Goal: Obtain resource: Download file/media

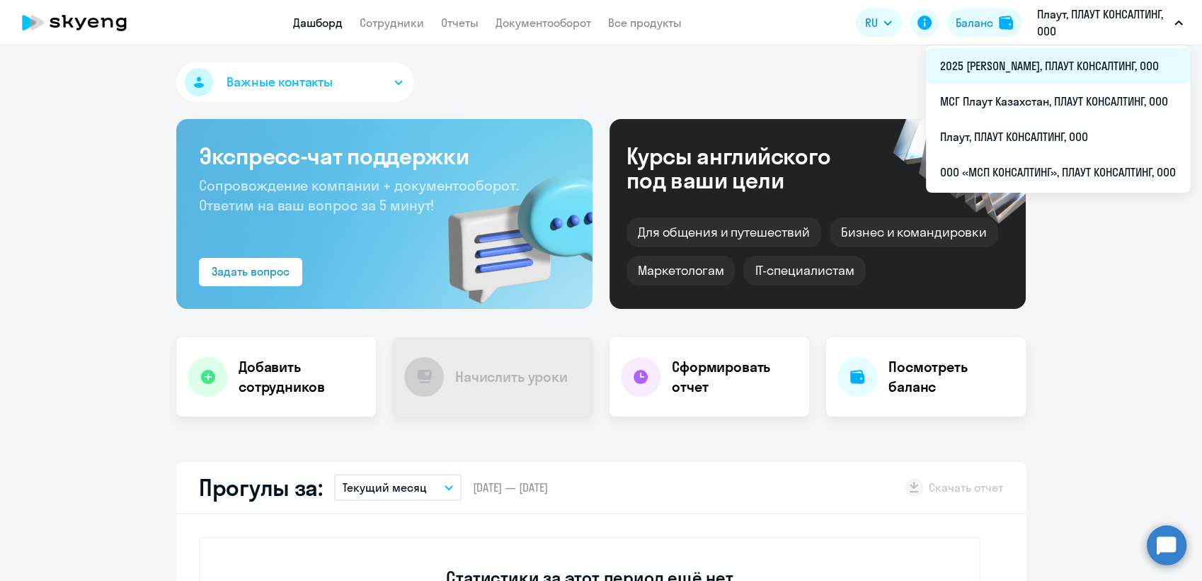
click at [1003, 65] on li "2025 [PERSON_NAME], ПЛАУТ КОНСАЛТИНГ, ООО" at bounding box center [1058, 65] width 264 height 35
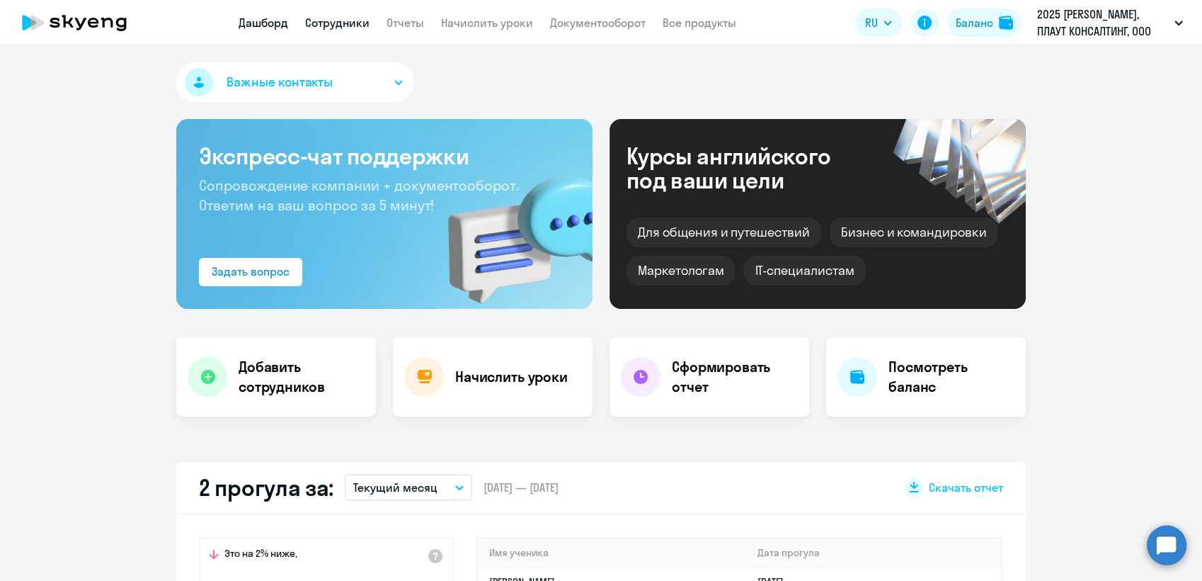
click at [341, 23] on link "Сотрудники" at bounding box center [337, 23] width 64 height 14
select select "30"
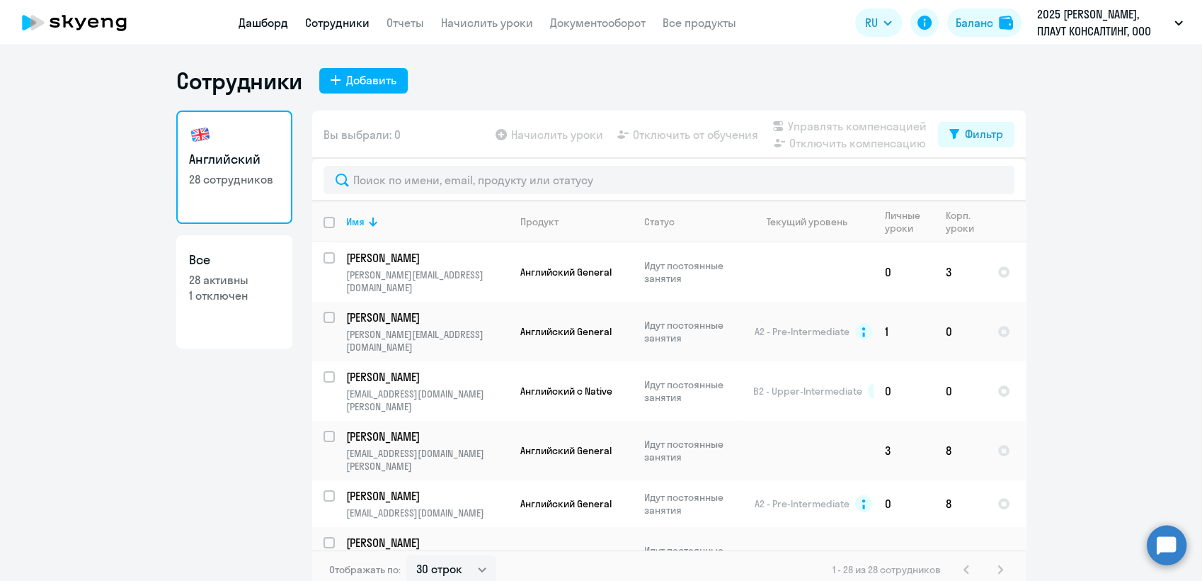
click at [267, 24] on link "Дашборд" at bounding box center [264, 23] width 50 height 14
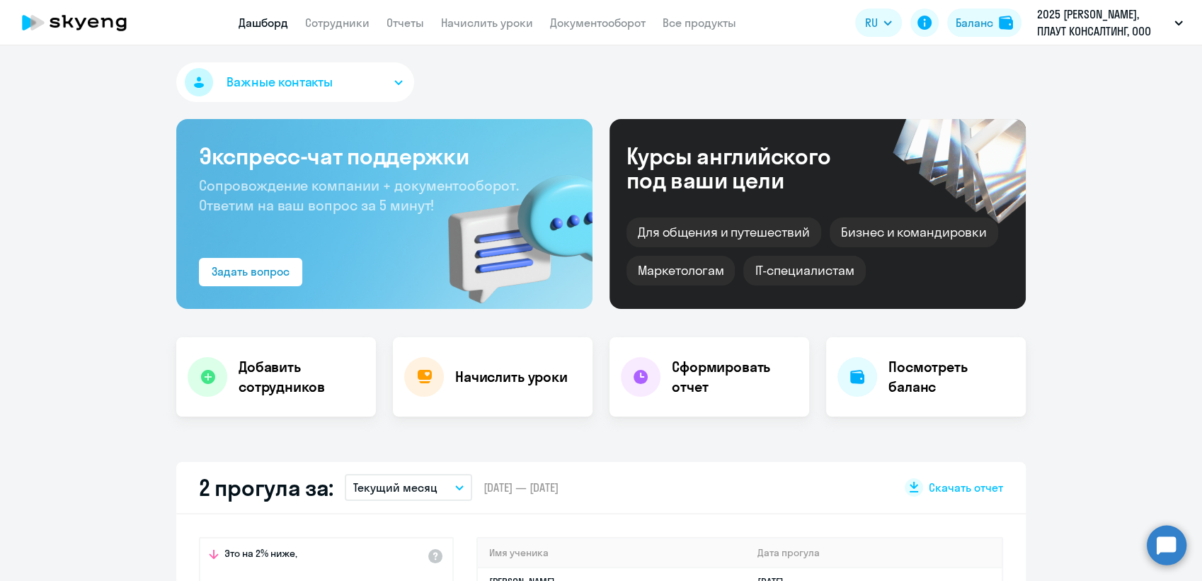
select select "30"
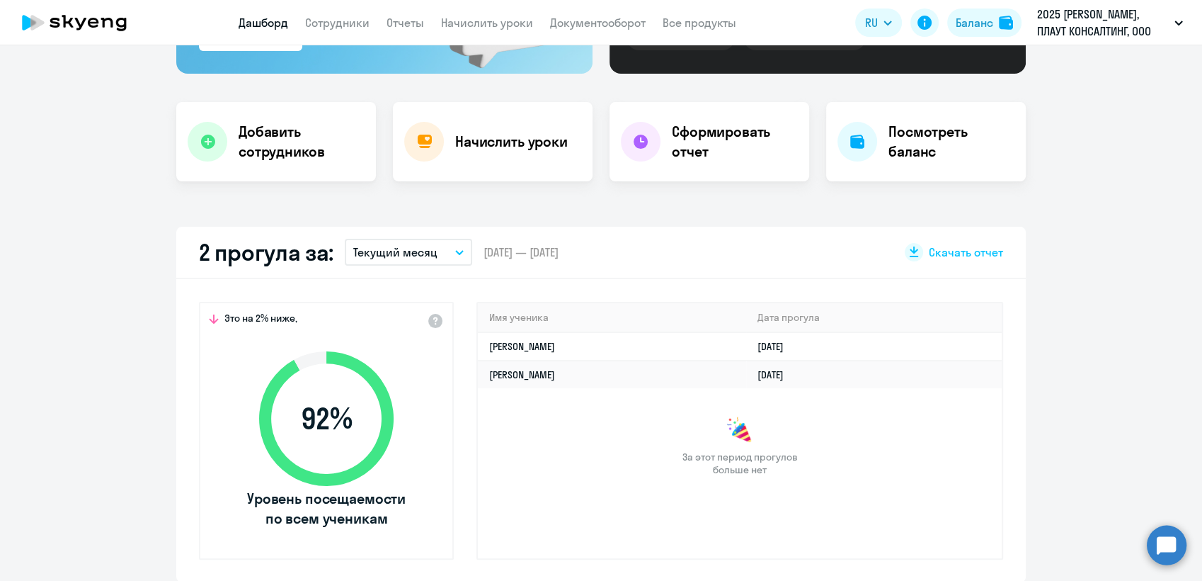
scroll to position [236, 0]
click at [453, 246] on button "Текущий месяц" at bounding box center [408, 251] width 127 height 27
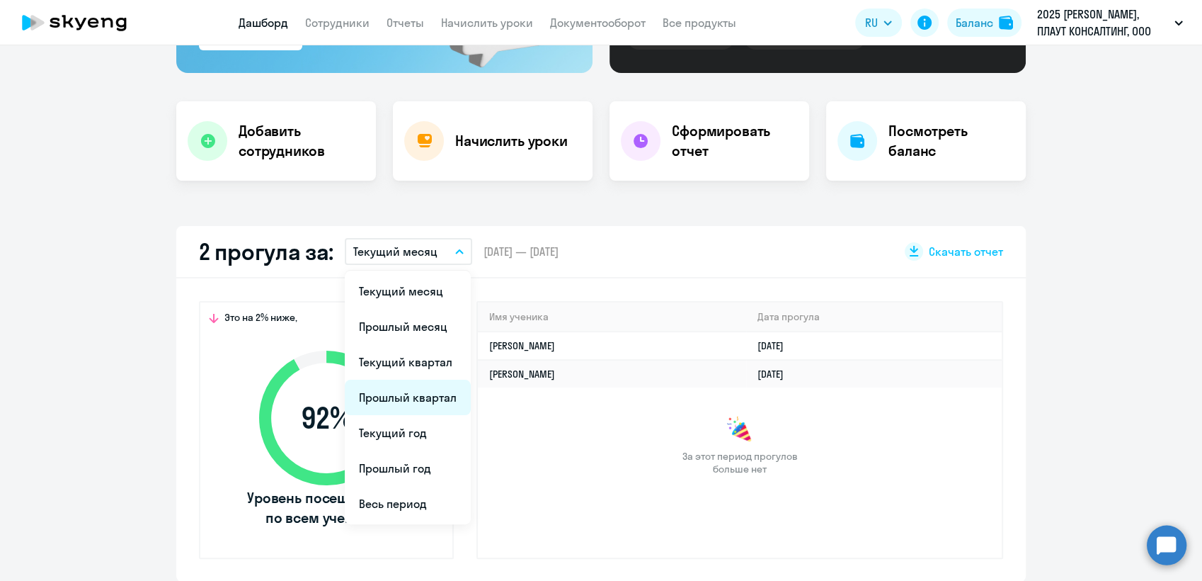
click at [423, 393] on li "Прошлый квартал" at bounding box center [408, 396] width 126 height 35
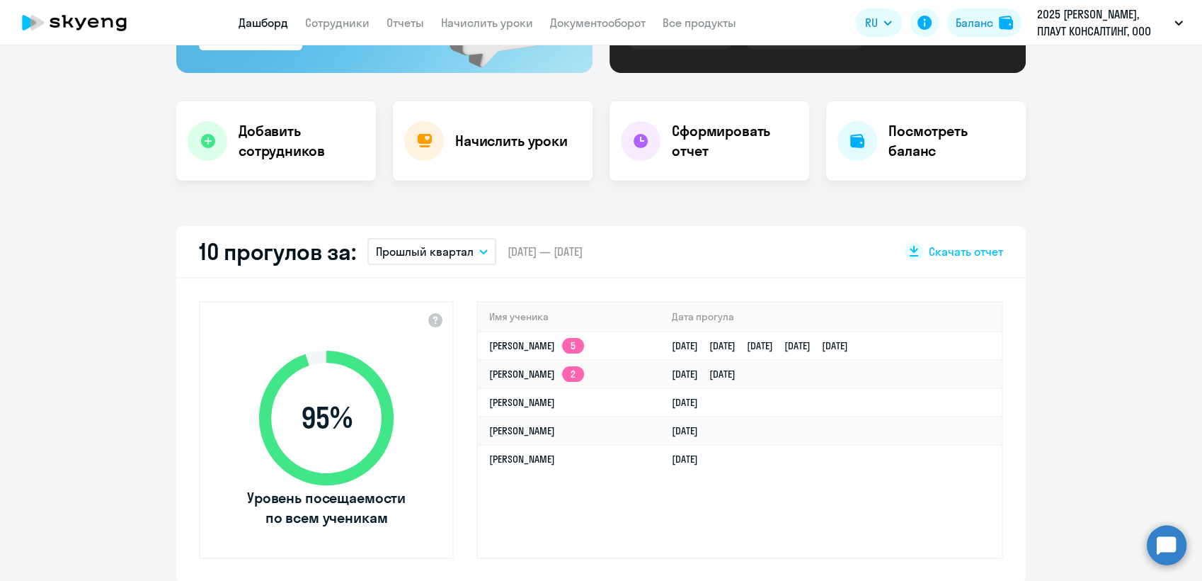
scroll to position [314, 0]
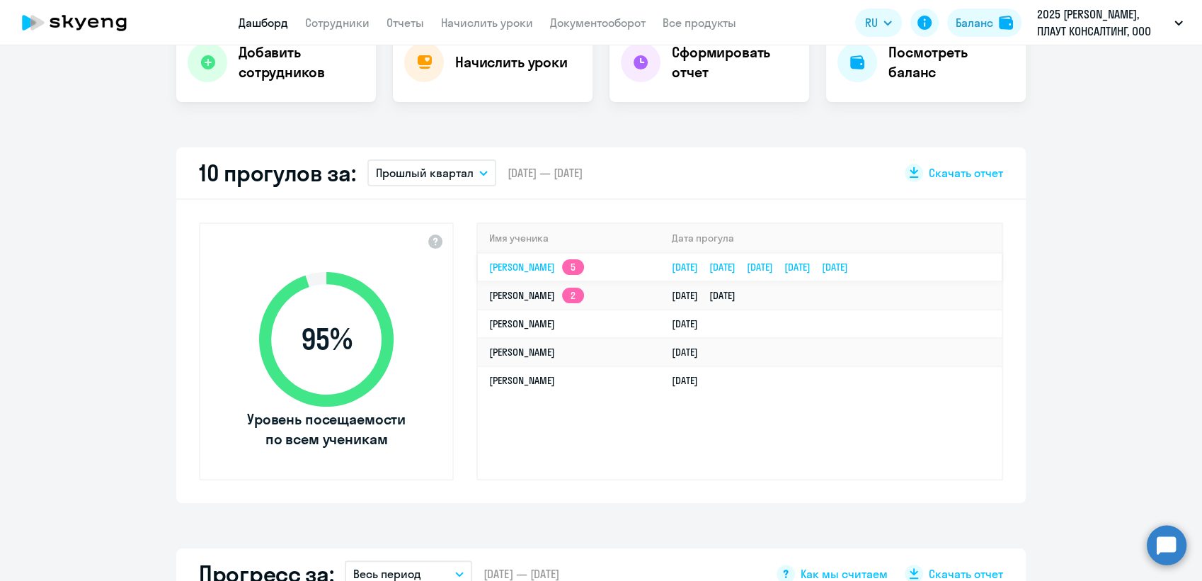
click at [530, 266] on link "[PERSON_NAME] 5" at bounding box center [536, 267] width 95 height 13
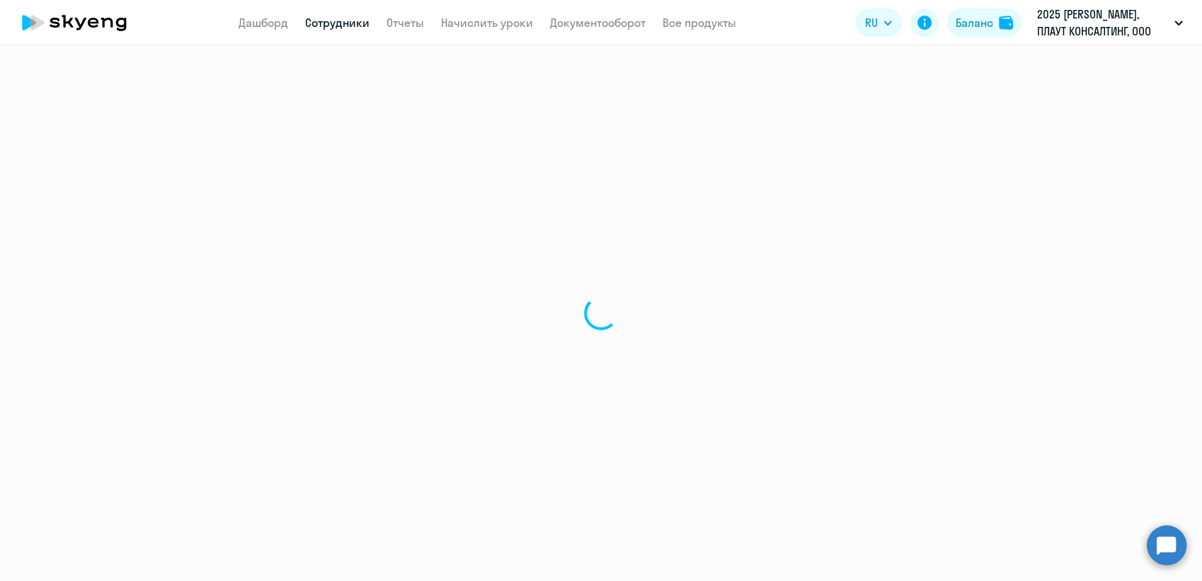
select select "english"
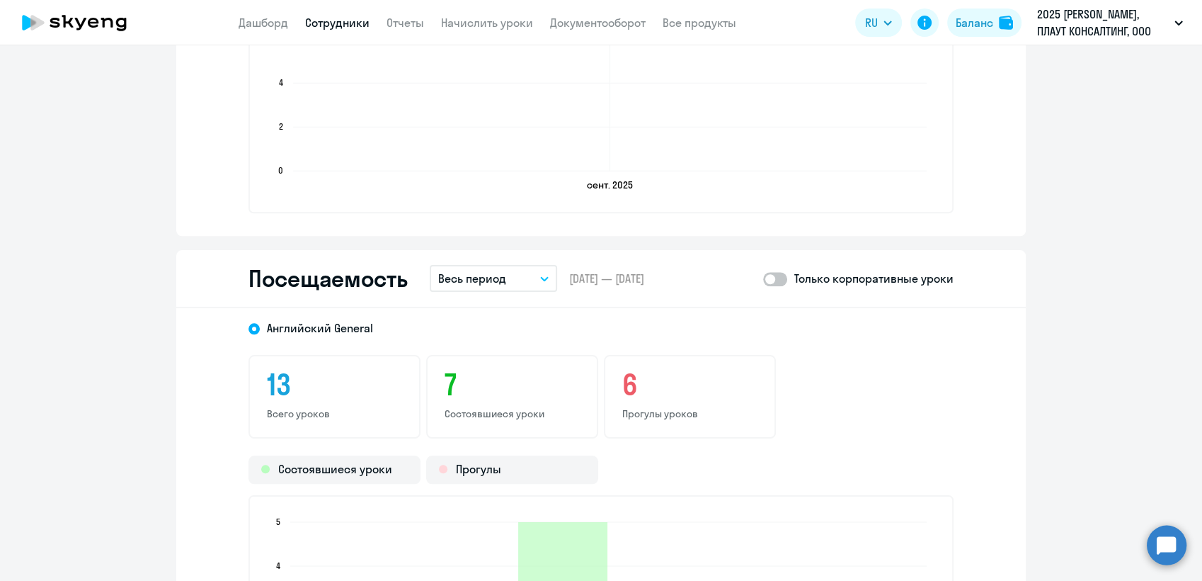
scroll to position [1495, 0]
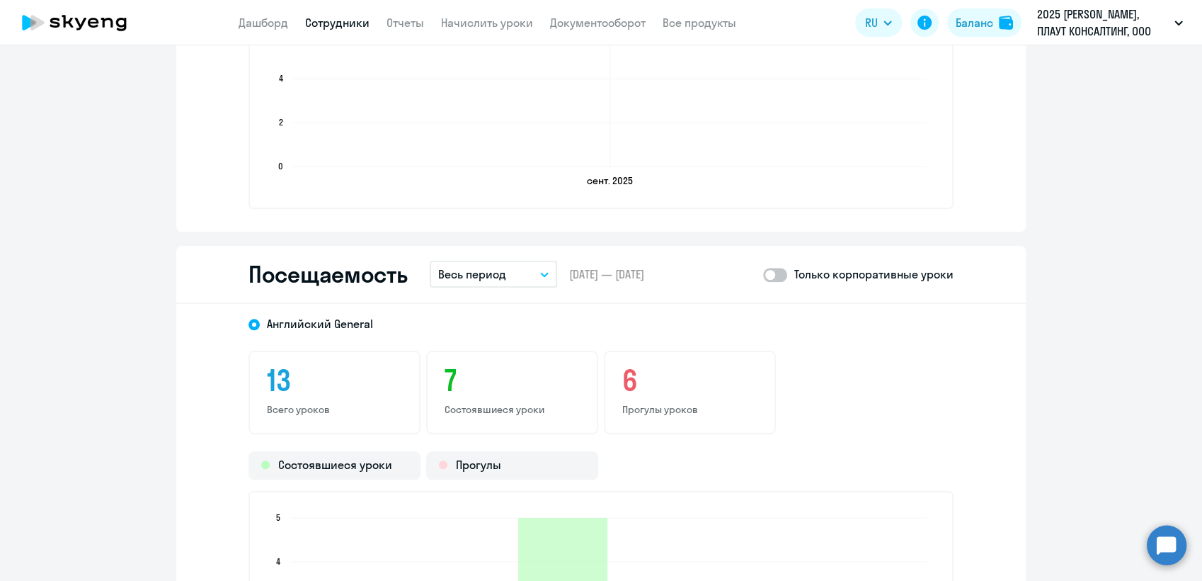
click at [537, 267] on button "Весь период" at bounding box center [493, 274] width 127 height 27
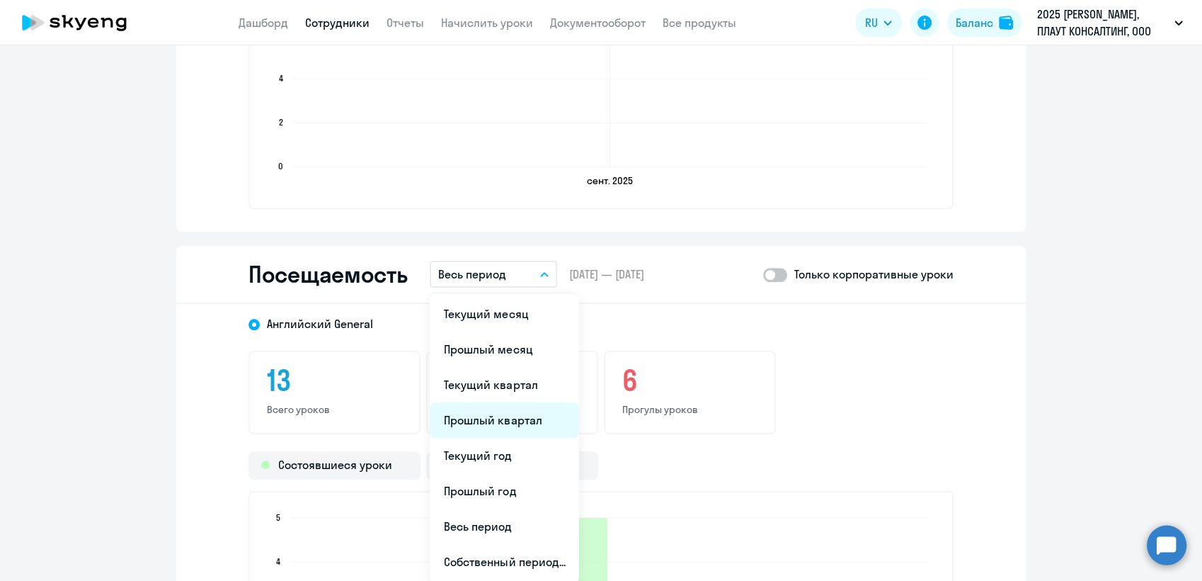
click at [483, 419] on li "Прошлый квартал" at bounding box center [504, 419] width 149 height 35
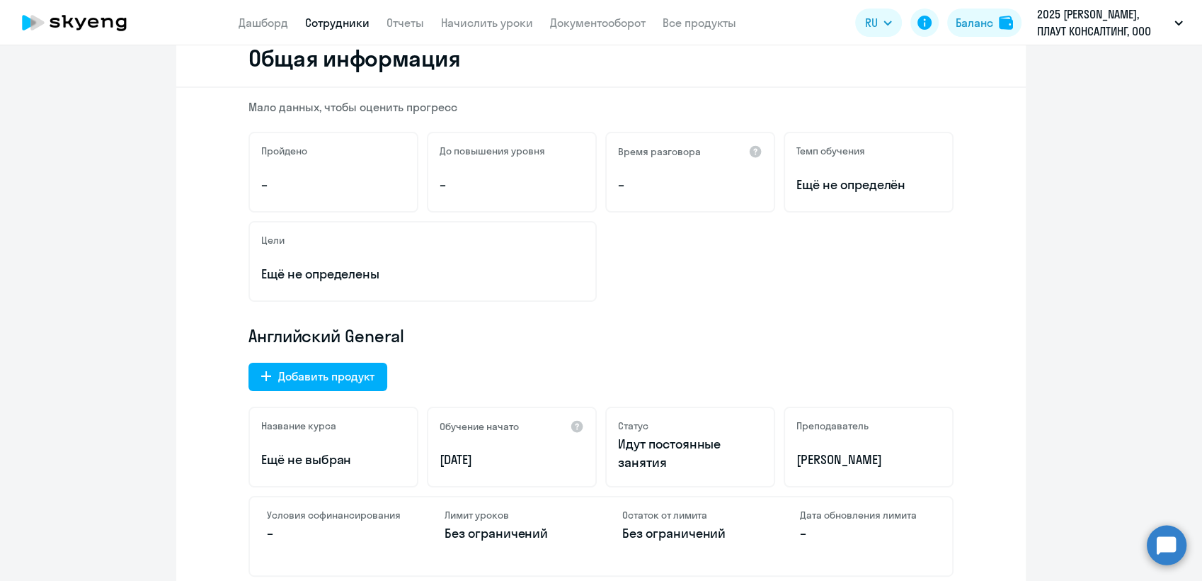
scroll to position [0, 0]
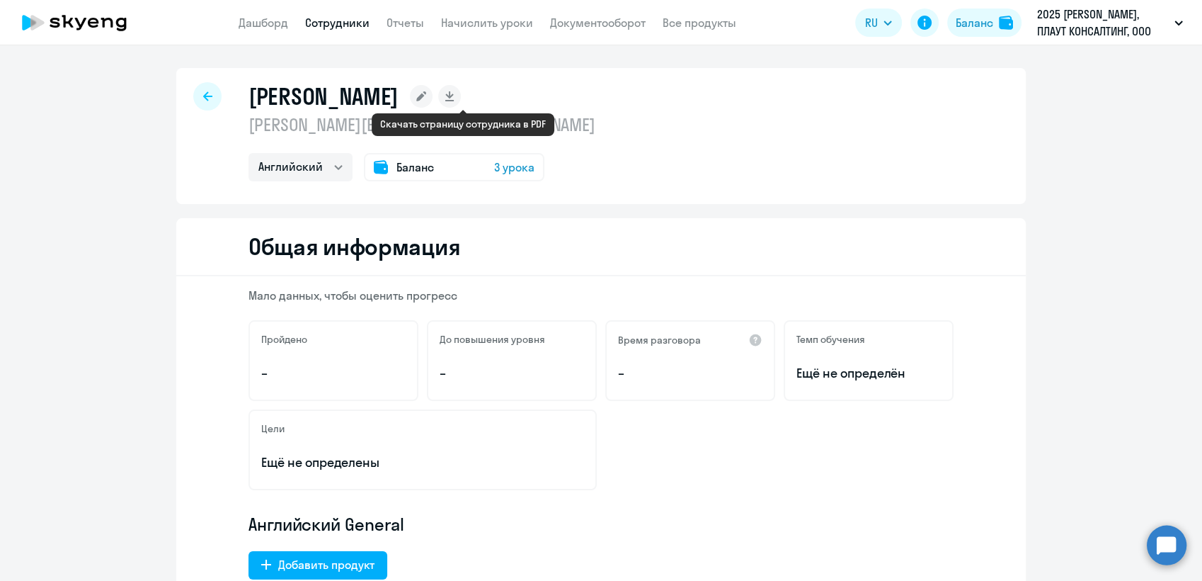
click at [453, 96] on icon at bounding box center [449, 94] width 8 height 7
select select "english"
click at [275, 18] on link "Дашборд" at bounding box center [264, 23] width 50 height 14
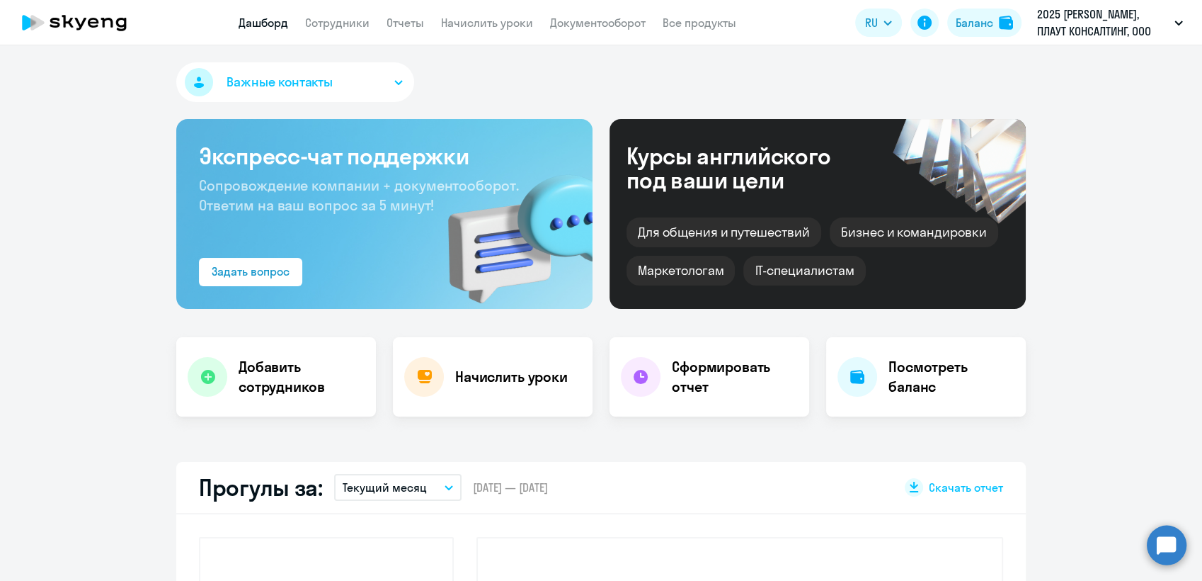
select select "30"
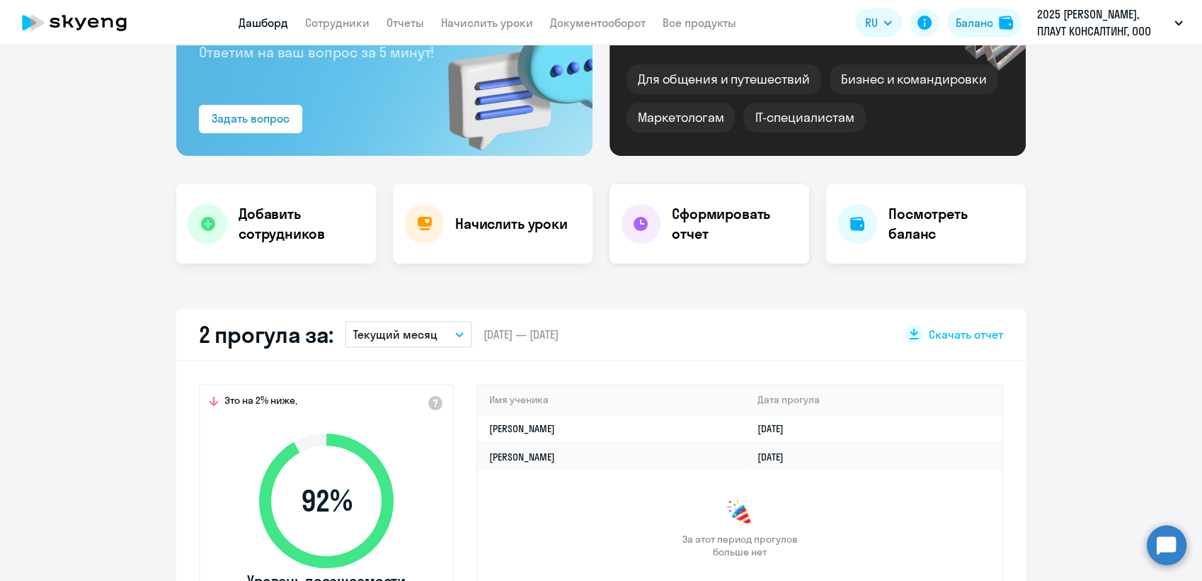
scroll to position [157, 0]
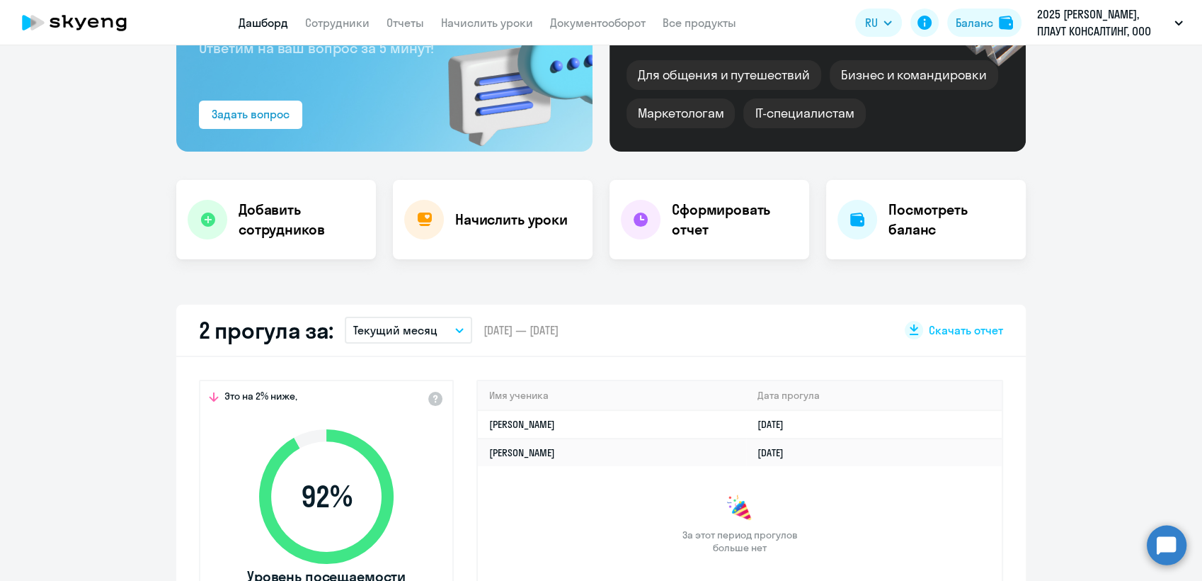
click at [455, 331] on icon "button" at bounding box center [459, 330] width 8 height 5
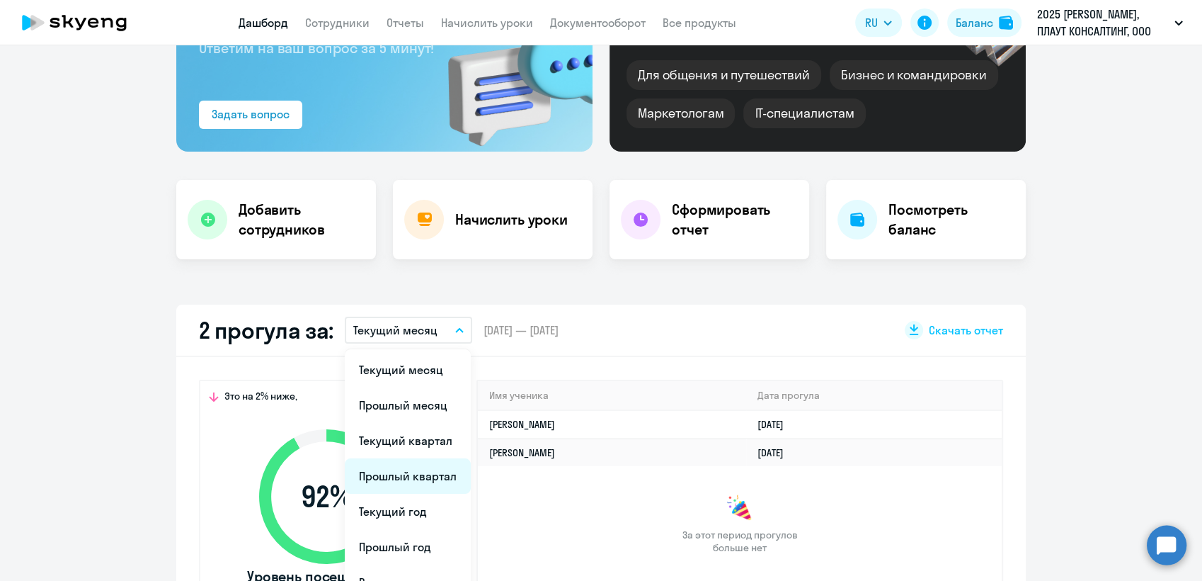
click at [400, 473] on li "Прошлый квартал" at bounding box center [408, 475] width 126 height 35
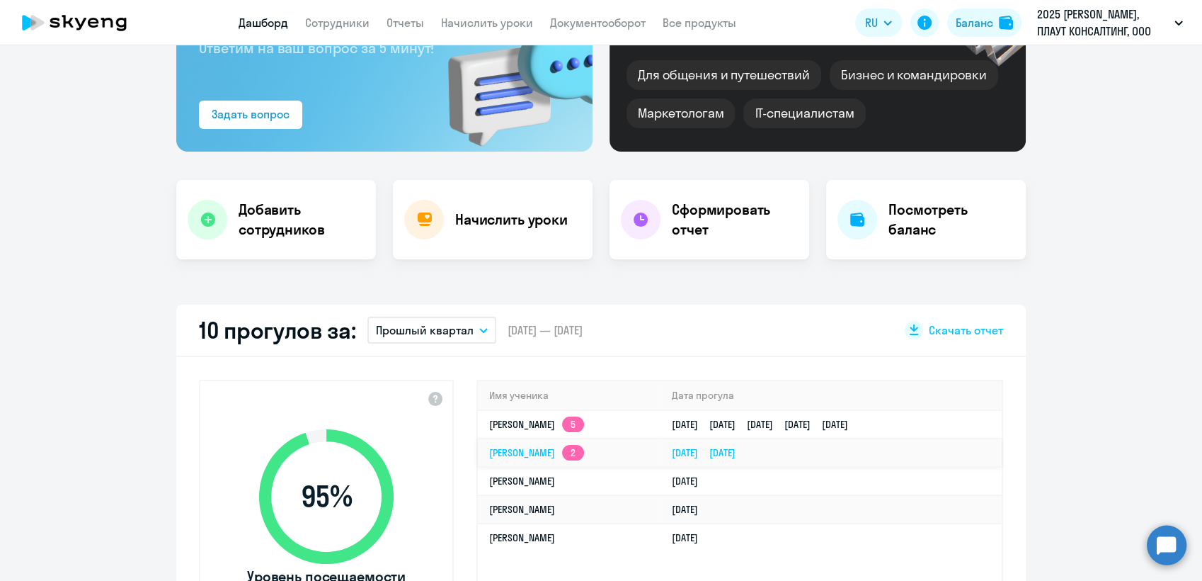
click at [537, 451] on link "[PERSON_NAME] 2" at bounding box center [536, 452] width 95 height 13
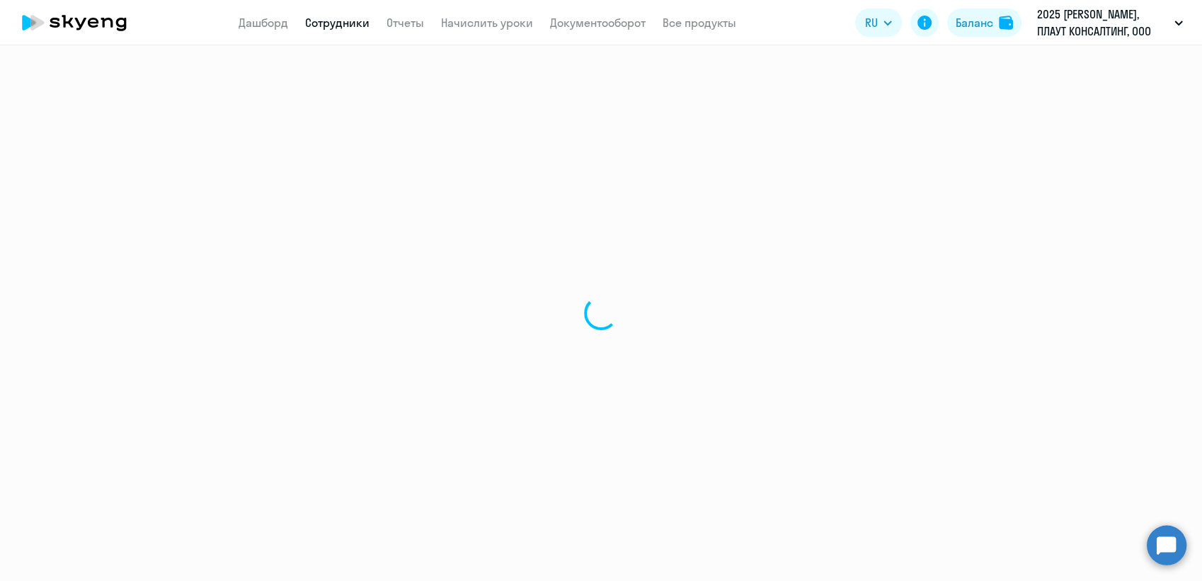
select select "english"
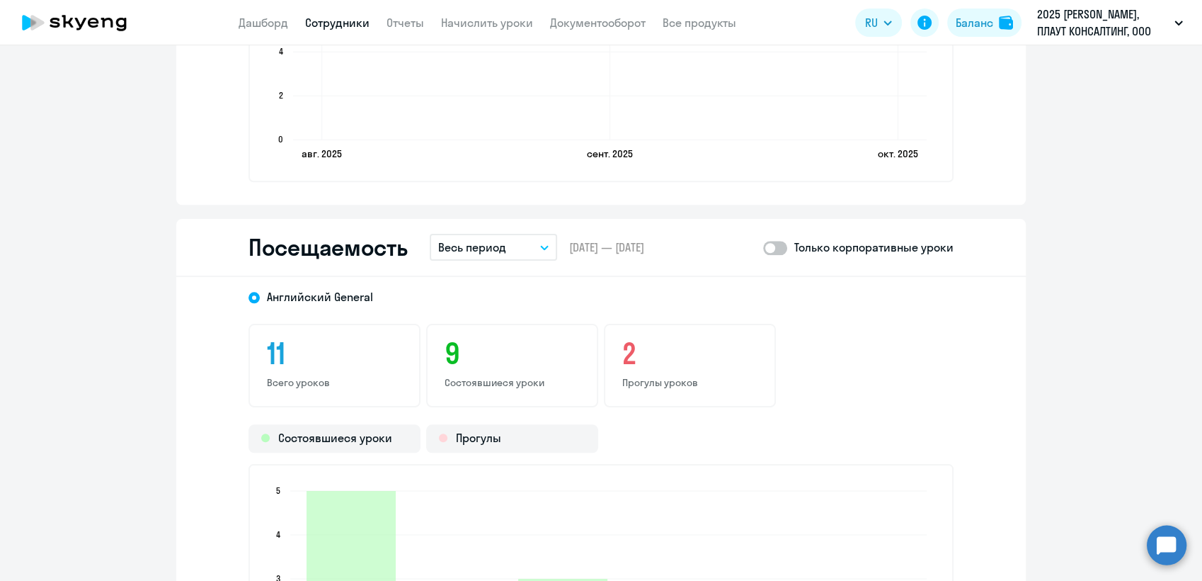
scroll to position [1573, 0]
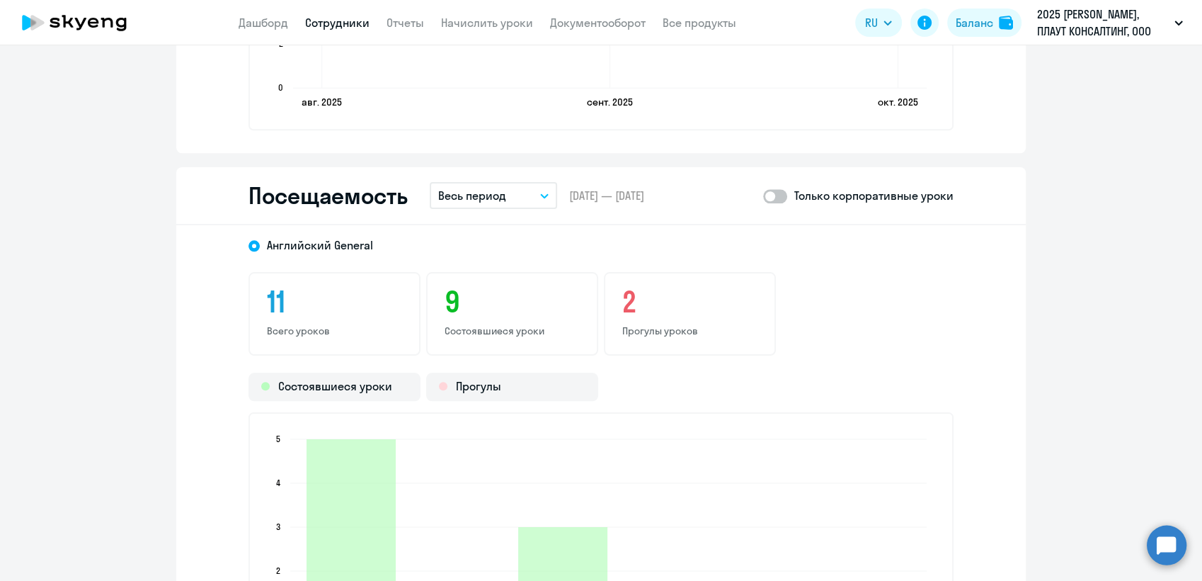
click at [540, 193] on icon "button" at bounding box center [544, 195] width 8 height 5
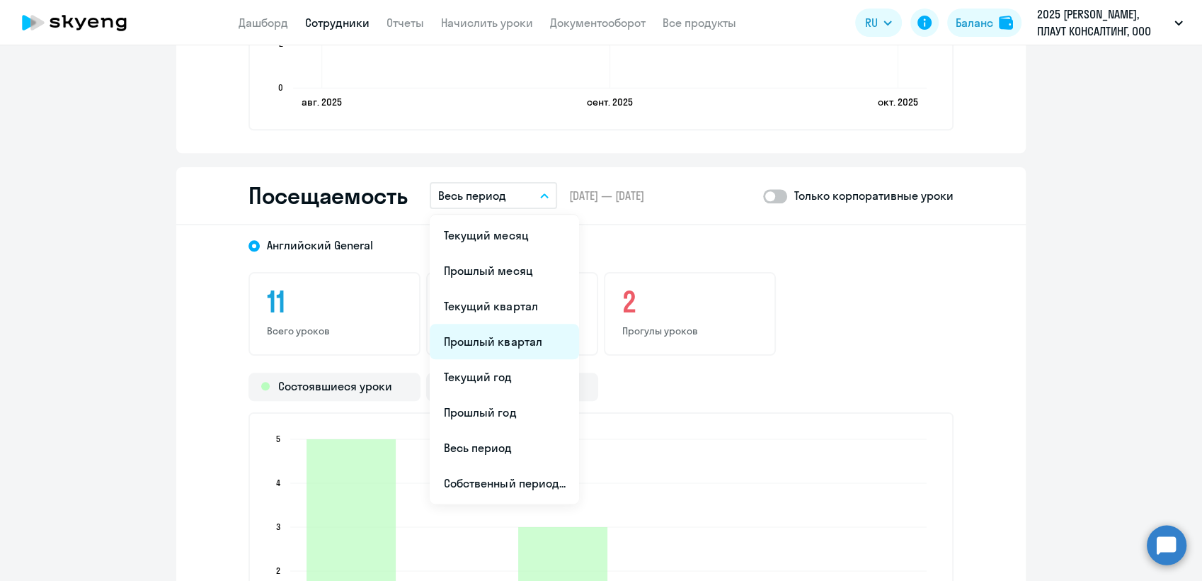
click at [466, 337] on li "Прошлый квартал" at bounding box center [504, 341] width 149 height 35
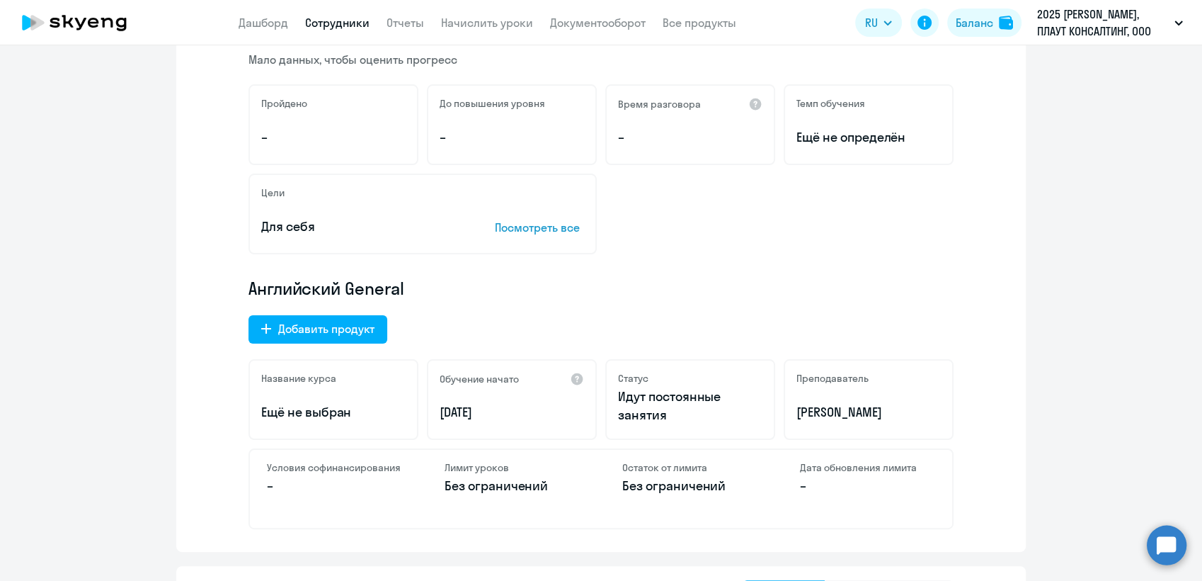
scroll to position [0, 0]
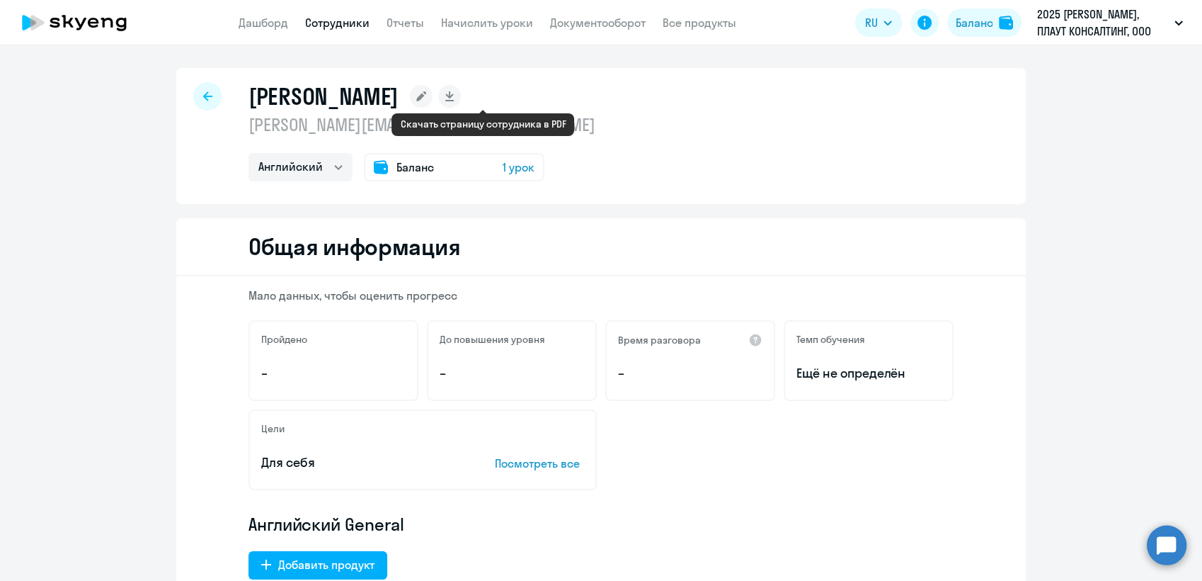
click at [453, 96] on icon at bounding box center [449, 94] width 8 height 7
select select "english"
click at [265, 24] on link "Дашборд" at bounding box center [264, 23] width 50 height 14
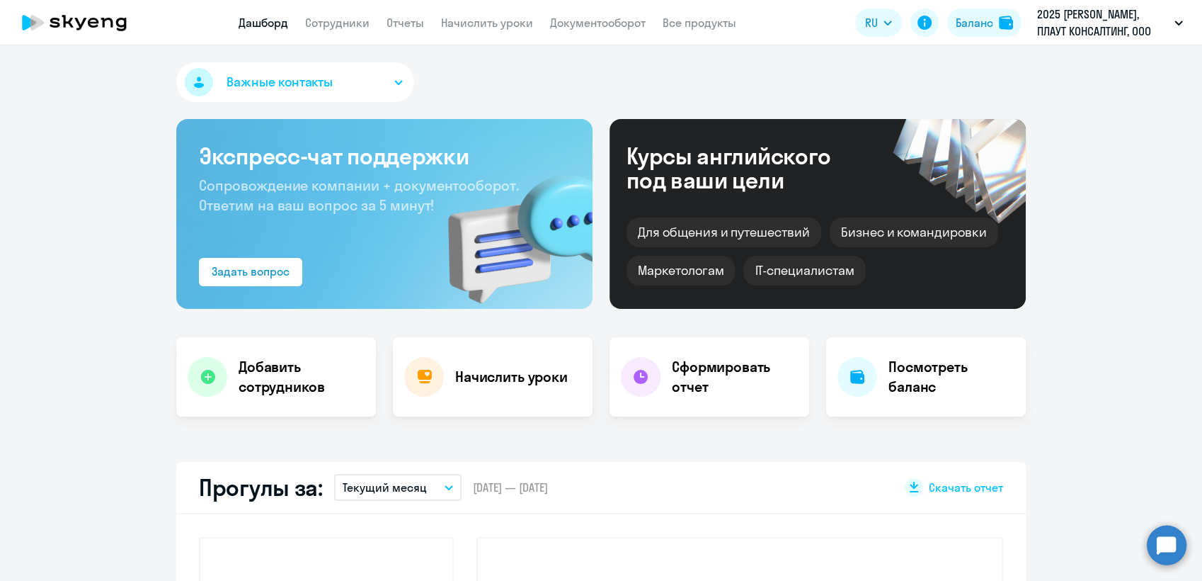
select select "30"
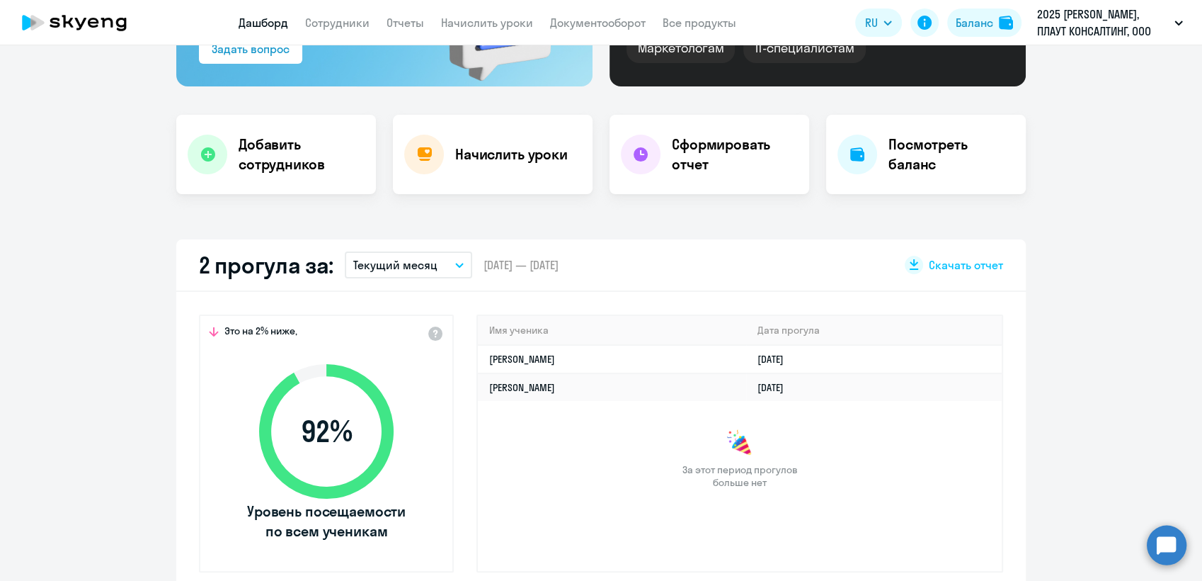
scroll to position [236, 0]
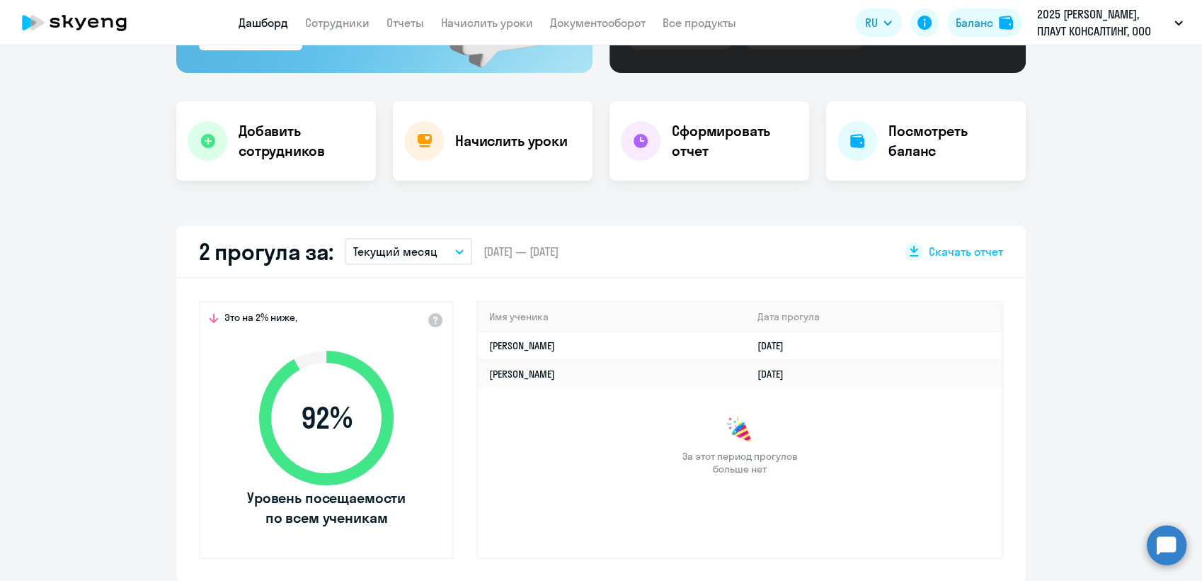
click at [457, 245] on button "Текущий месяц" at bounding box center [408, 251] width 127 height 27
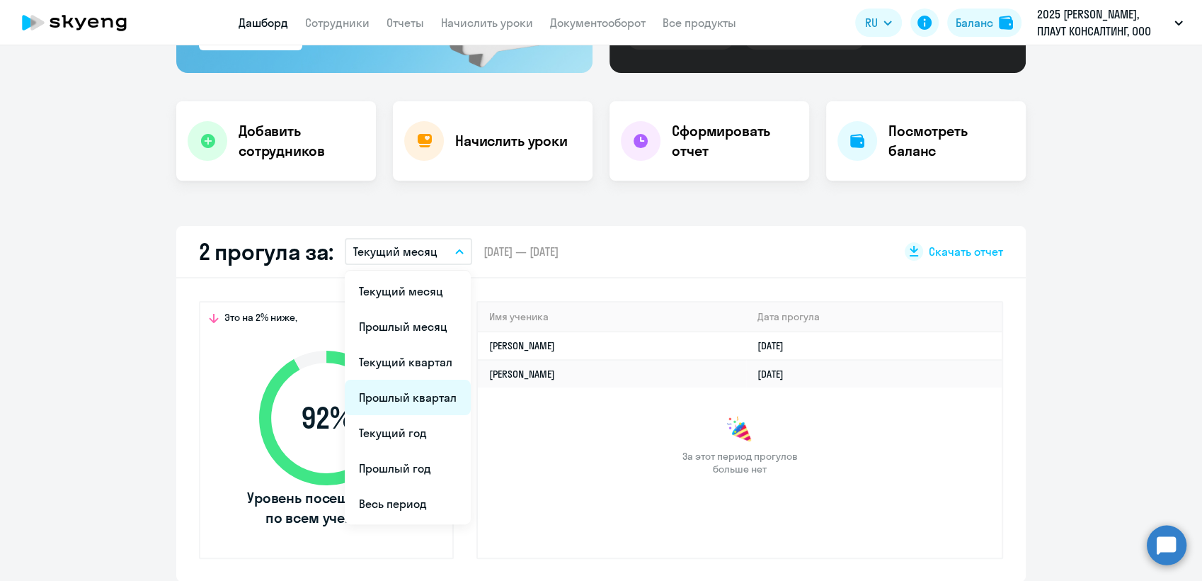
click at [417, 392] on li "Прошлый квартал" at bounding box center [408, 396] width 126 height 35
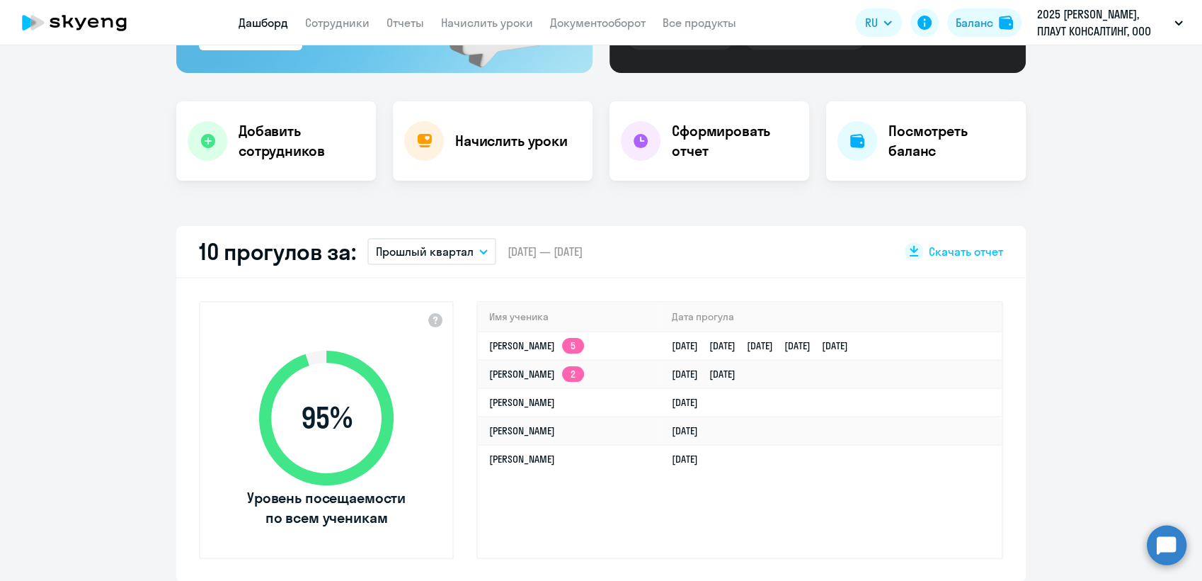
scroll to position [0, 0]
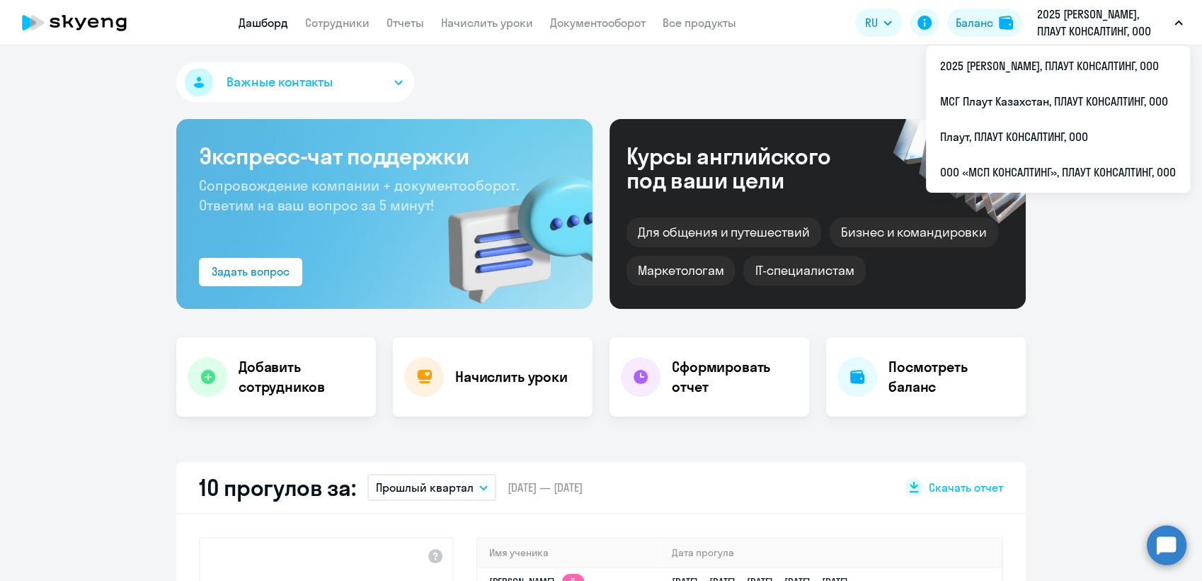
click at [1177, 21] on icon "button" at bounding box center [1179, 23] width 8 height 5
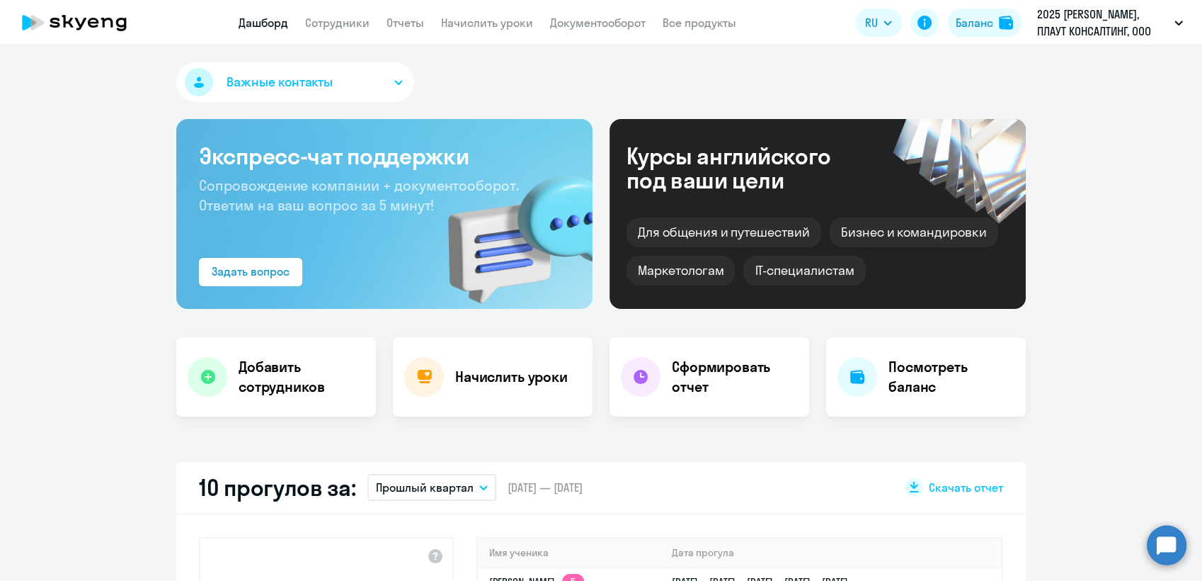
click at [1177, 21] on icon "button" at bounding box center [1179, 23] width 8 height 5
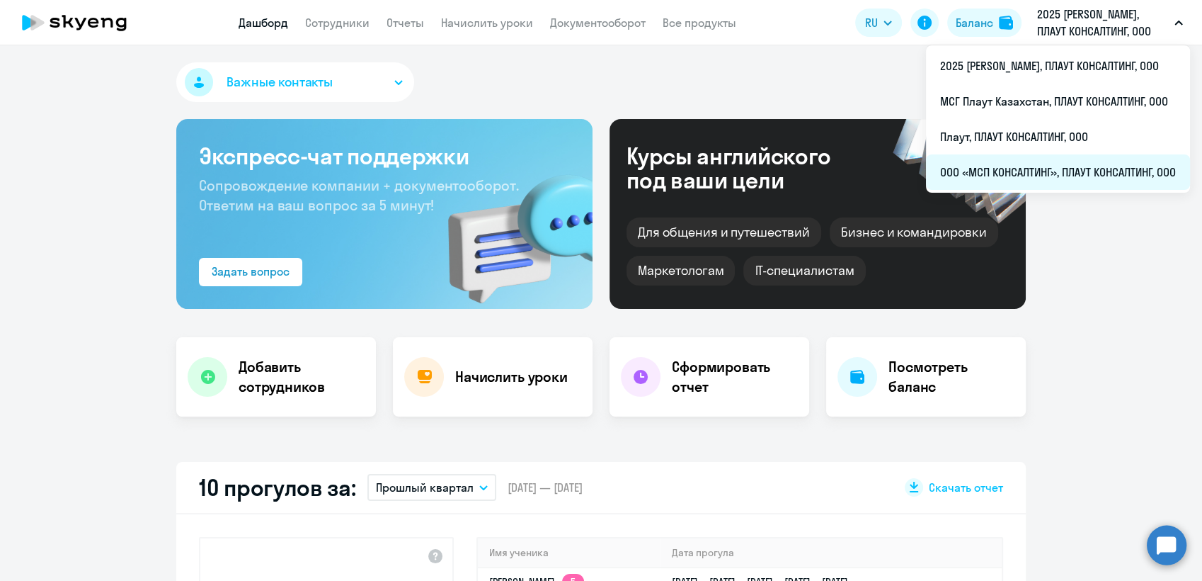
click at [1019, 176] on li "ООО «МСП КОНСАЛТИНГ», ПЛАУТ КОНСАЛТИНГ, ООО" at bounding box center [1058, 171] width 264 height 35
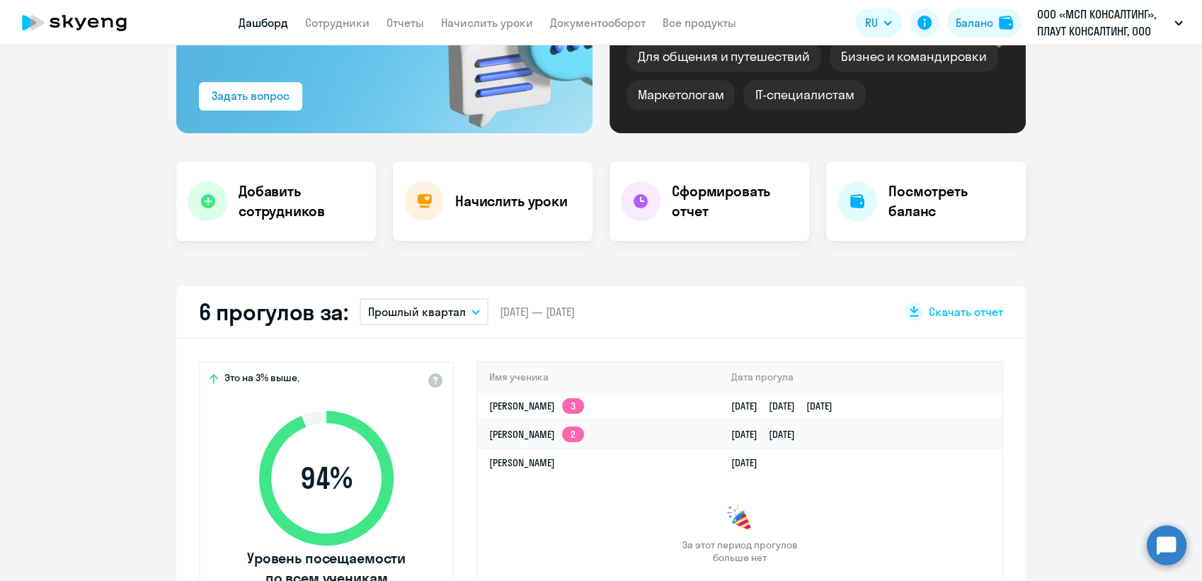
scroll to position [236, 0]
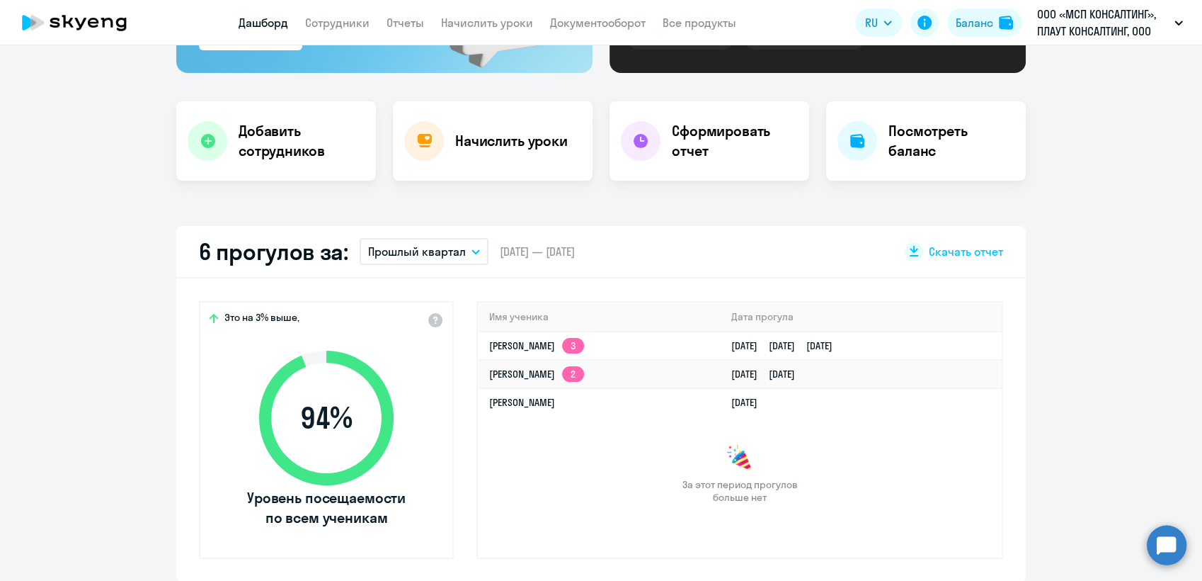
click at [472, 251] on icon "button" at bounding box center [475, 252] width 7 height 4
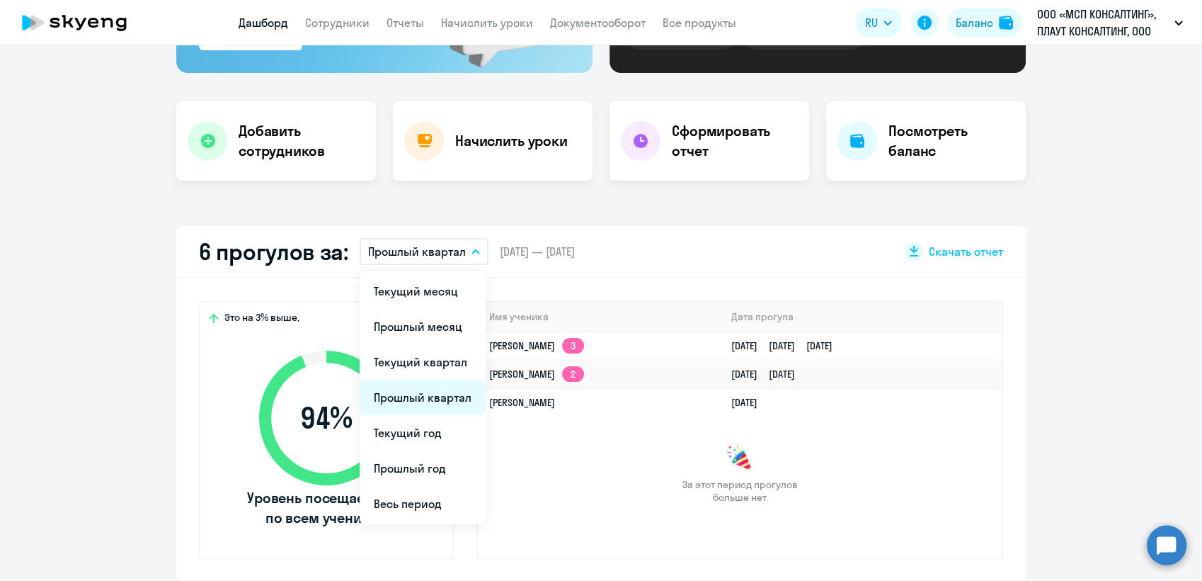
click at [439, 396] on li "Прошлый квартал" at bounding box center [423, 396] width 126 height 35
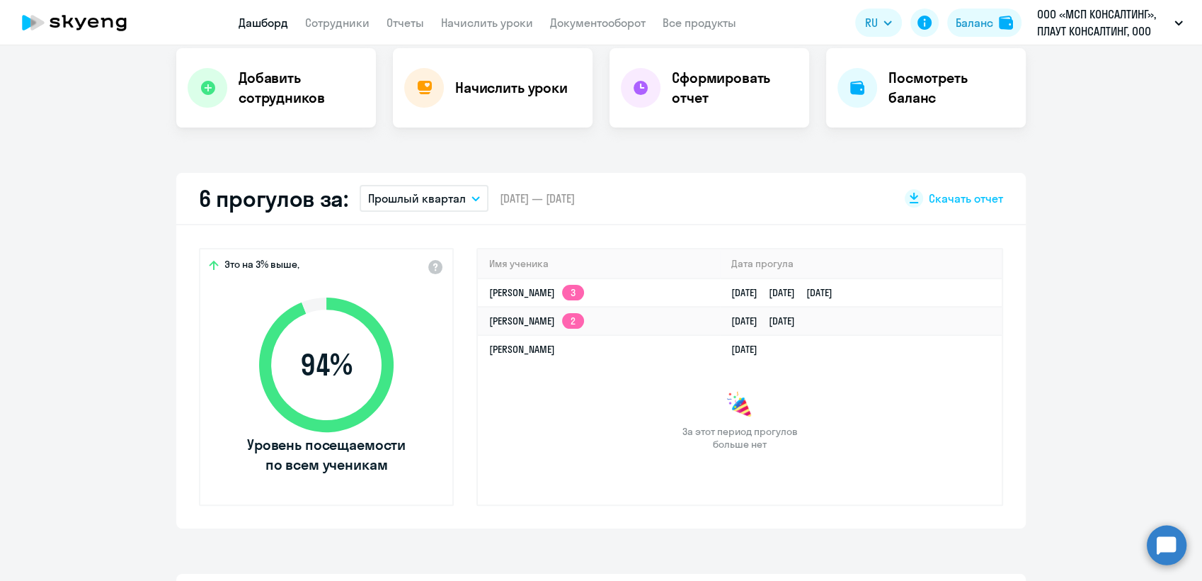
scroll to position [314, 0]
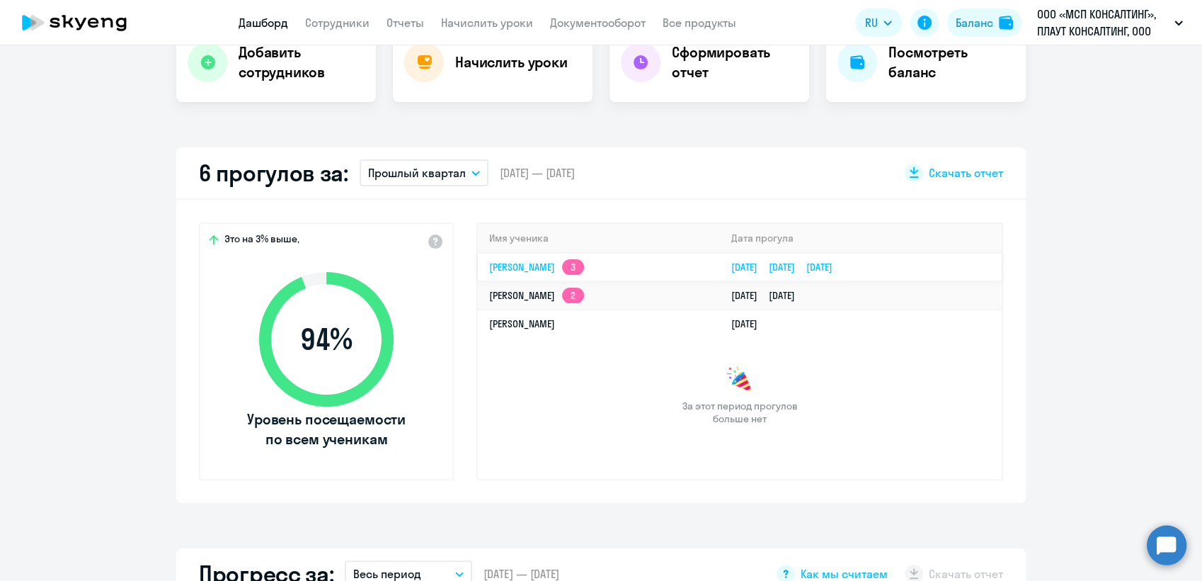
click at [525, 266] on link "[PERSON_NAME] 3" at bounding box center [536, 267] width 95 height 13
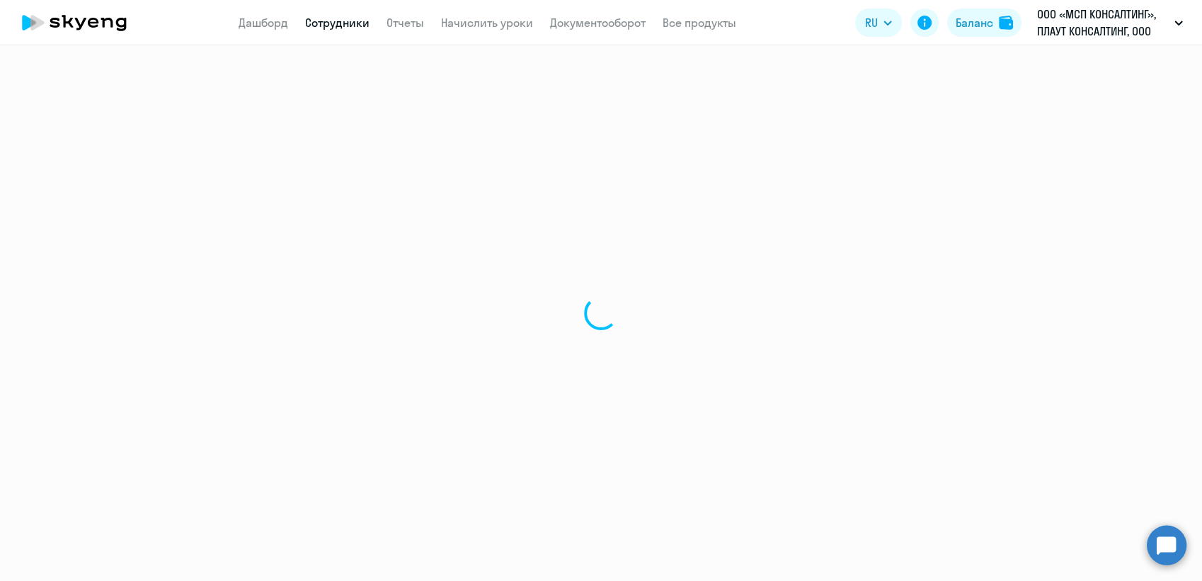
select select "english"
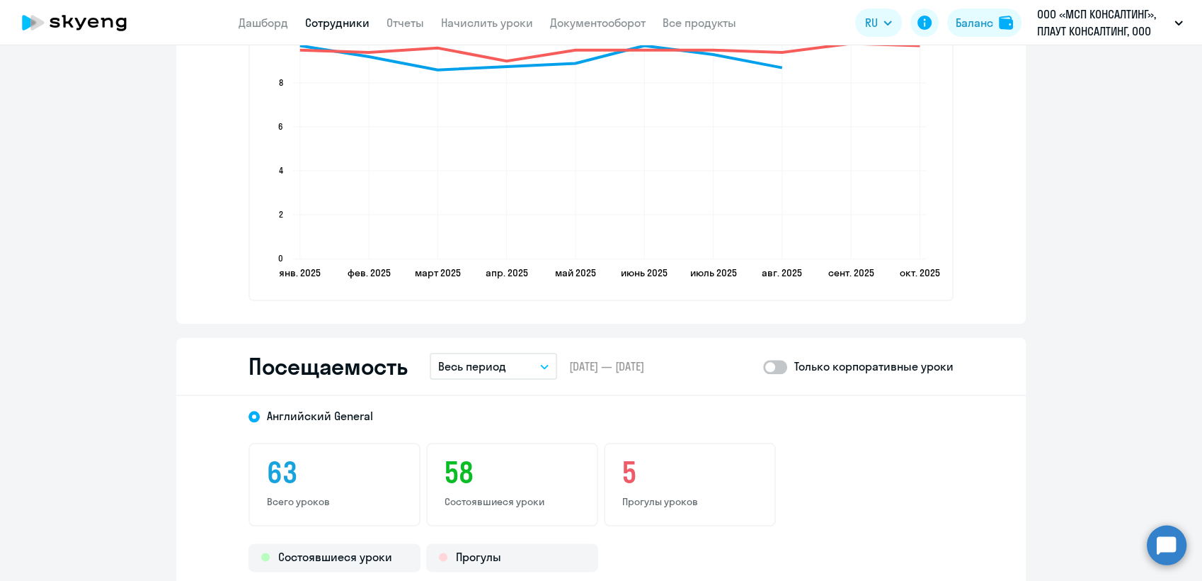
scroll to position [1652, 0]
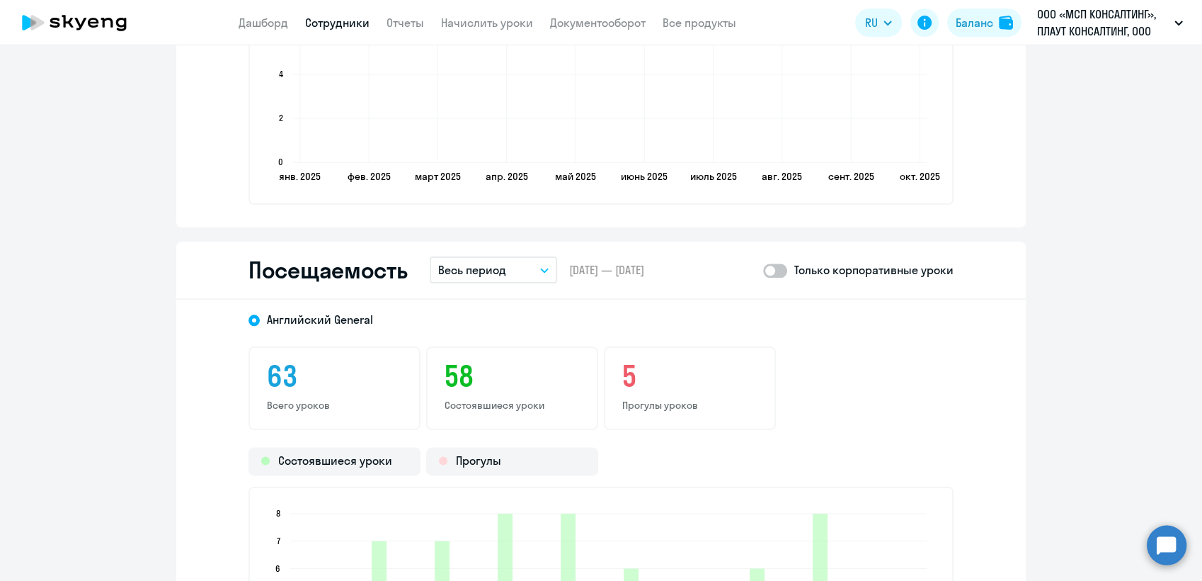
click at [540, 268] on icon "button" at bounding box center [544, 270] width 8 height 5
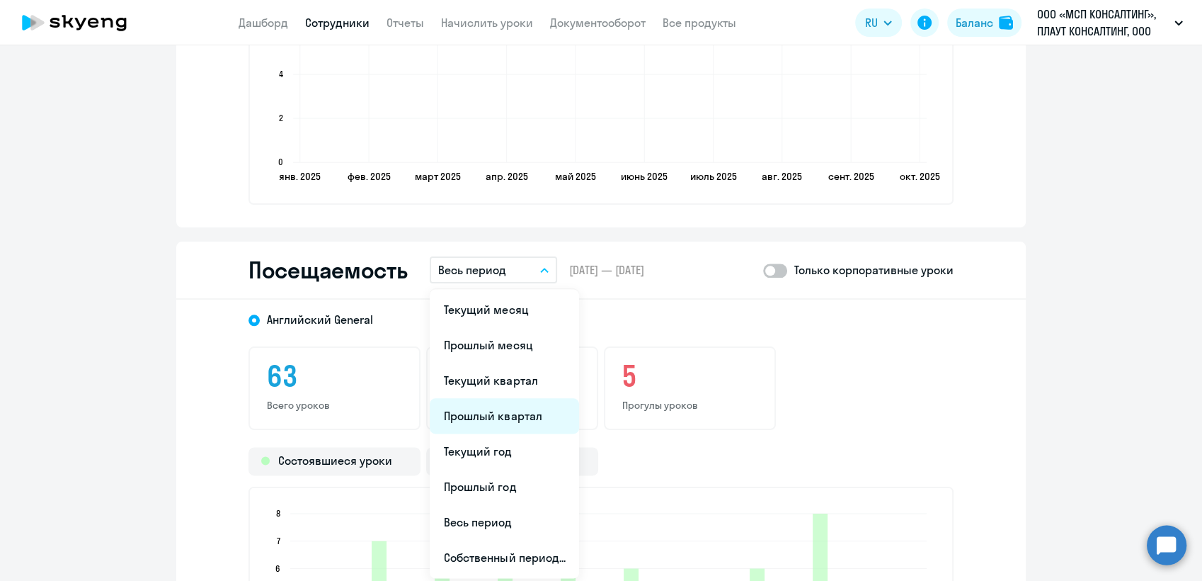
click at [494, 411] on li "Прошлый квартал" at bounding box center [504, 415] width 149 height 35
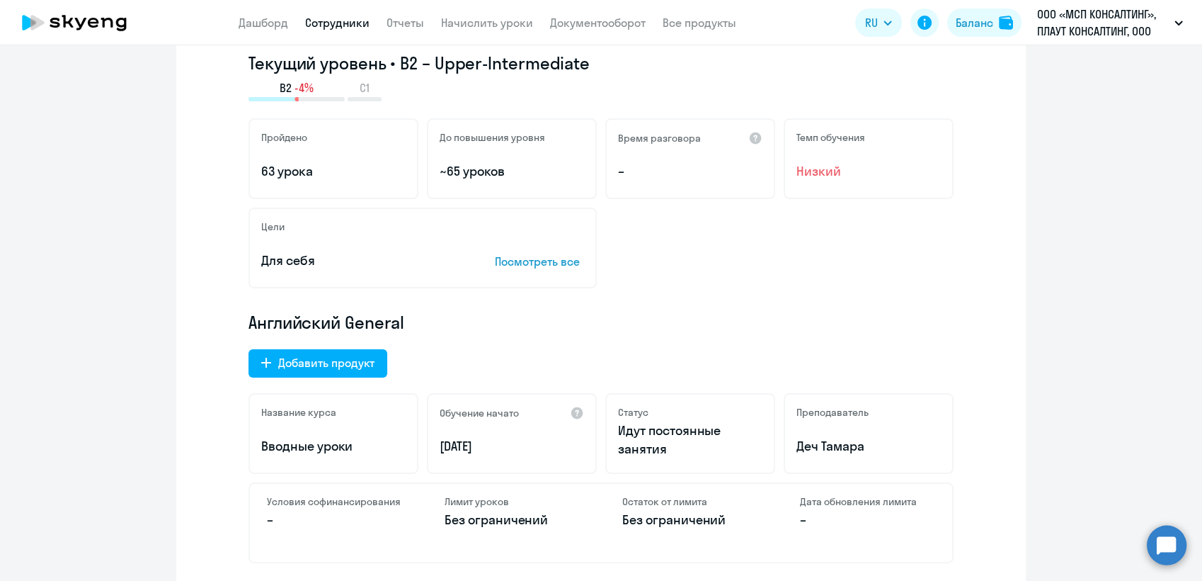
scroll to position [0, 0]
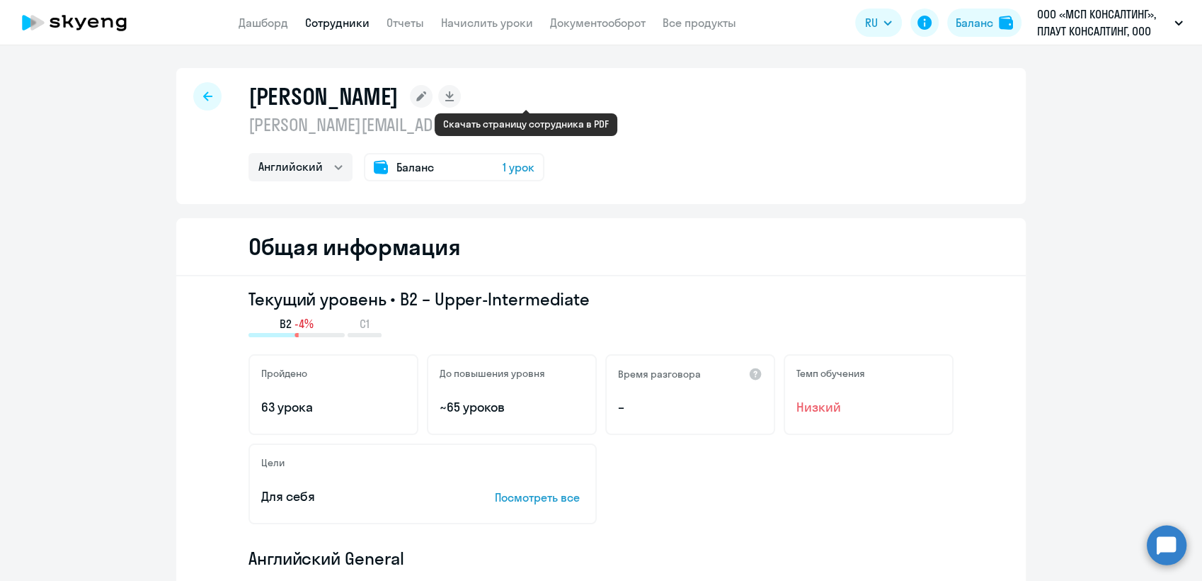
click at [453, 96] on icon at bounding box center [449, 94] width 8 height 7
select select "english"
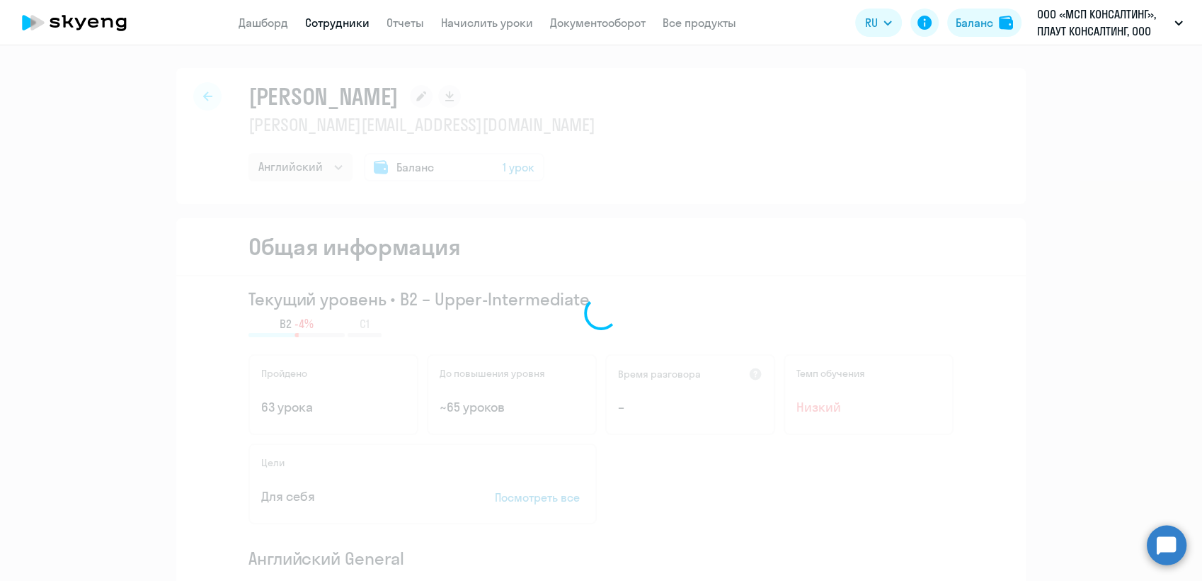
select select "english"
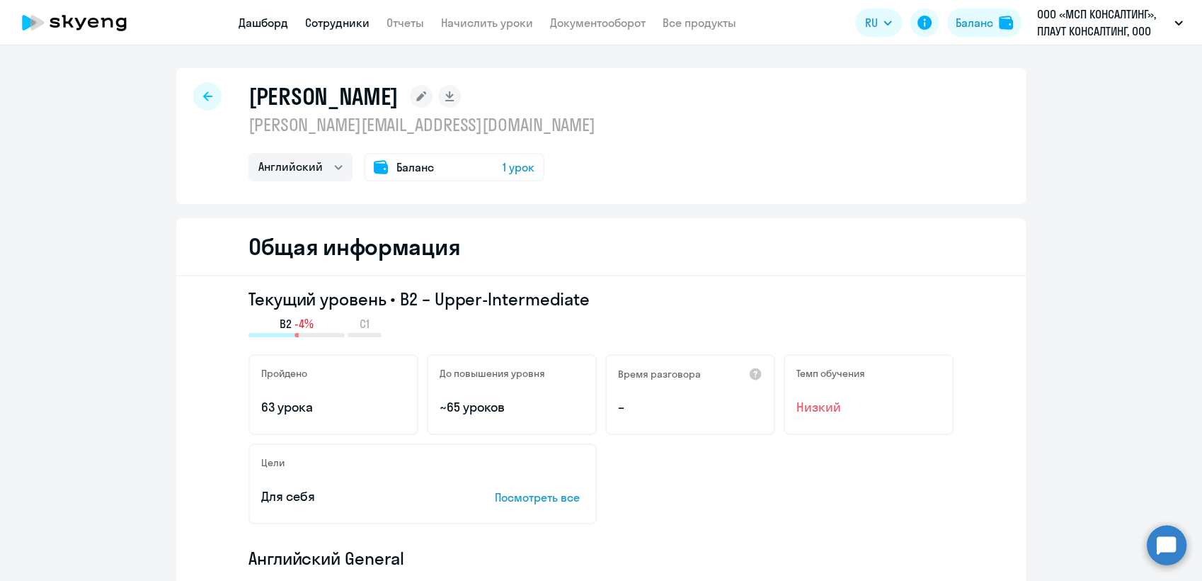
click at [270, 25] on link "Дашборд" at bounding box center [264, 23] width 50 height 14
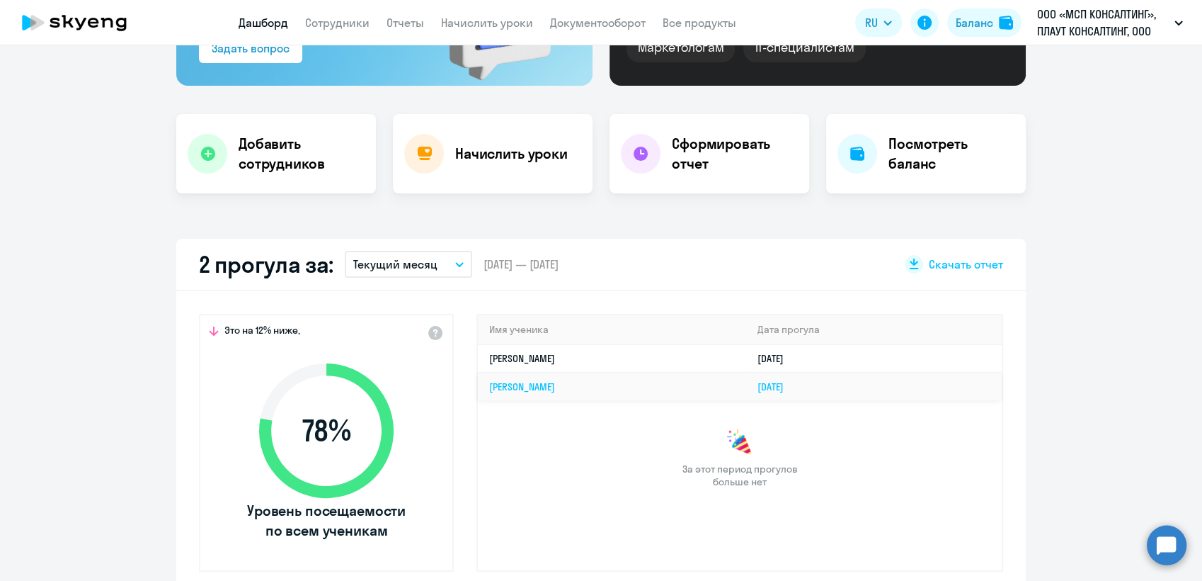
select select "30"
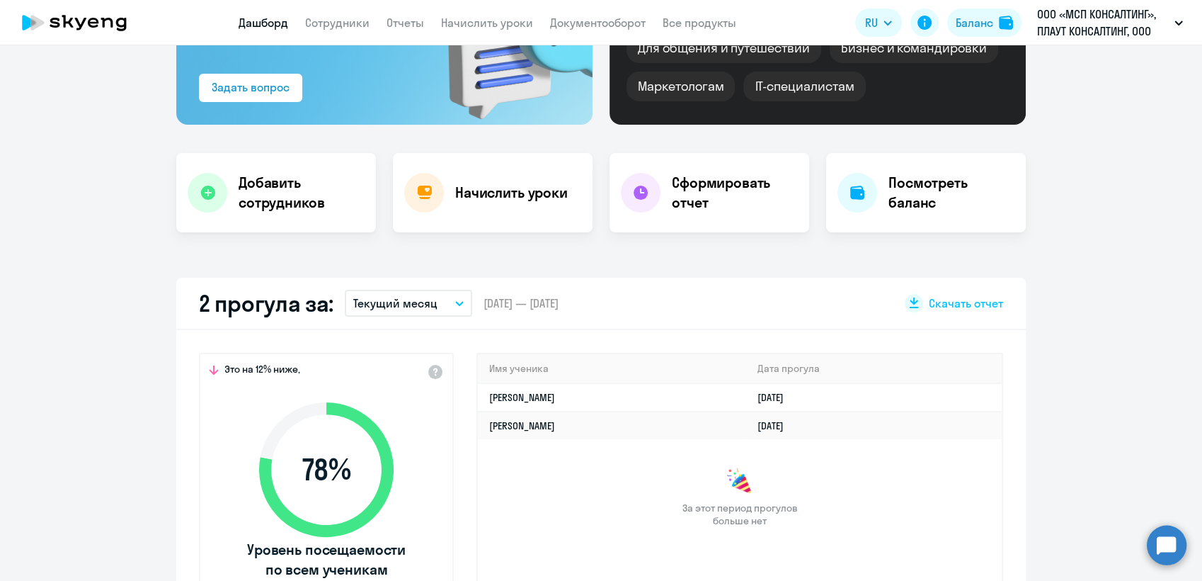
scroll to position [157, 0]
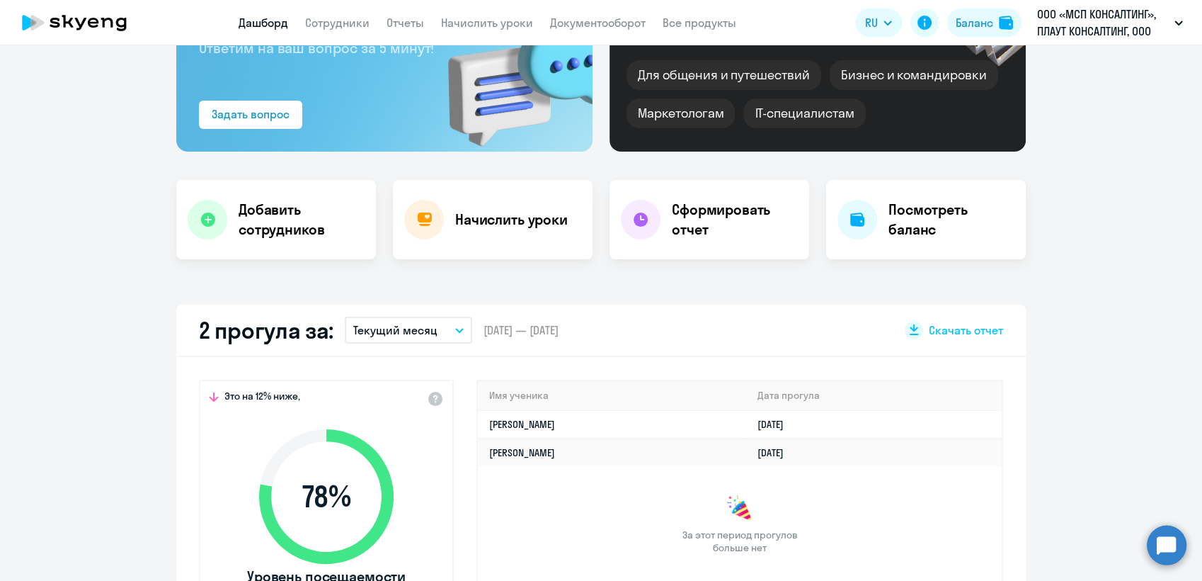
click at [455, 328] on icon "button" at bounding box center [459, 330] width 8 height 5
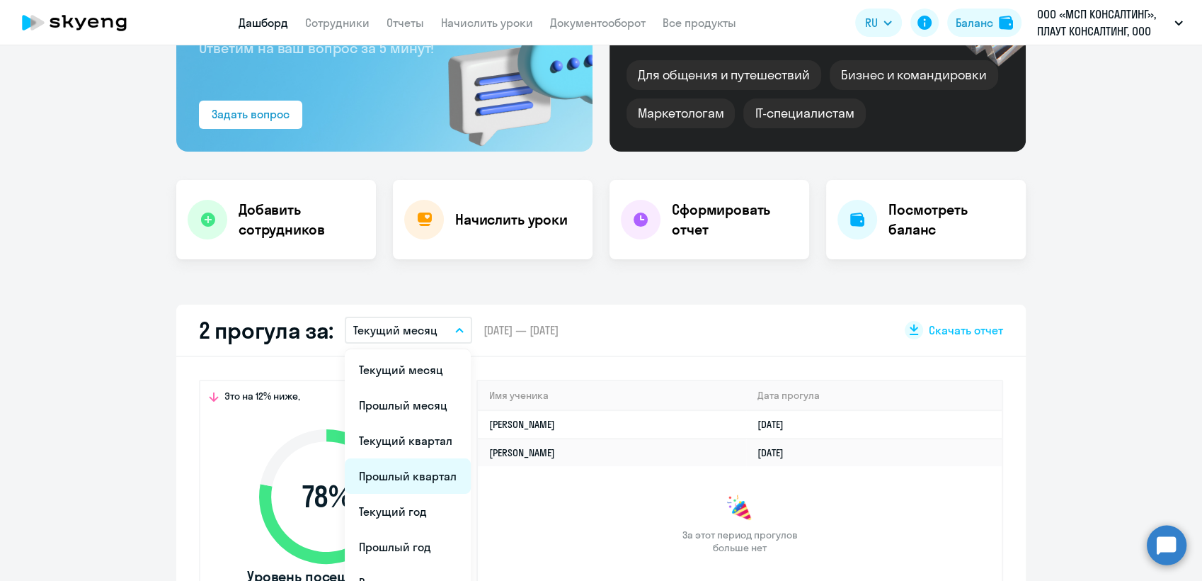
click at [409, 476] on li "Прошлый квартал" at bounding box center [408, 475] width 126 height 35
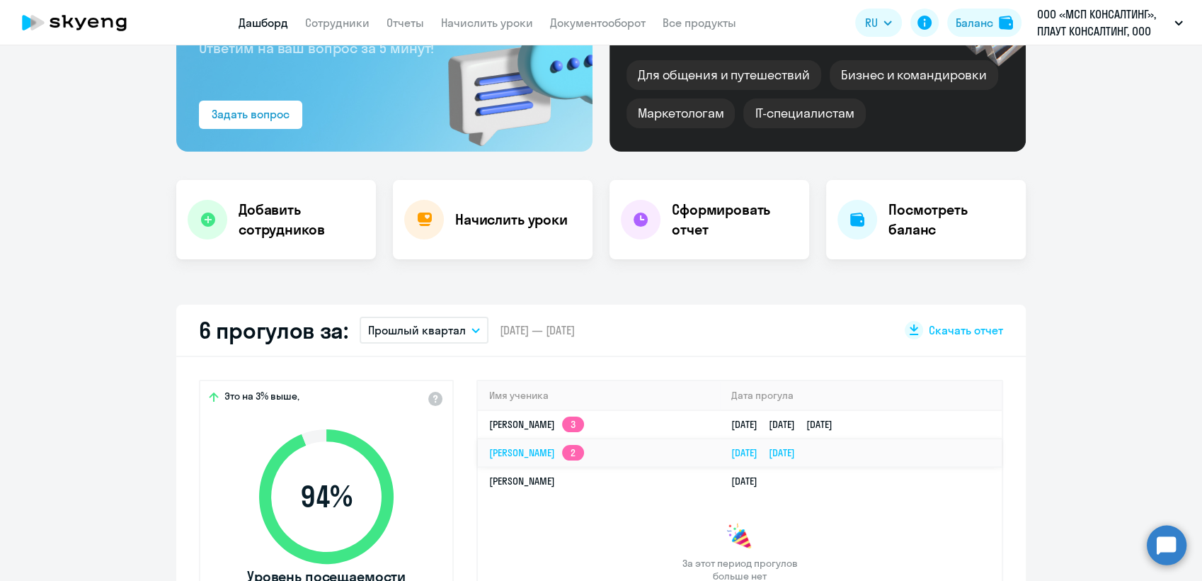
click at [522, 452] on link "[PERSON_NAME] 2" at bounding box center [536, 452] width 95 height 13
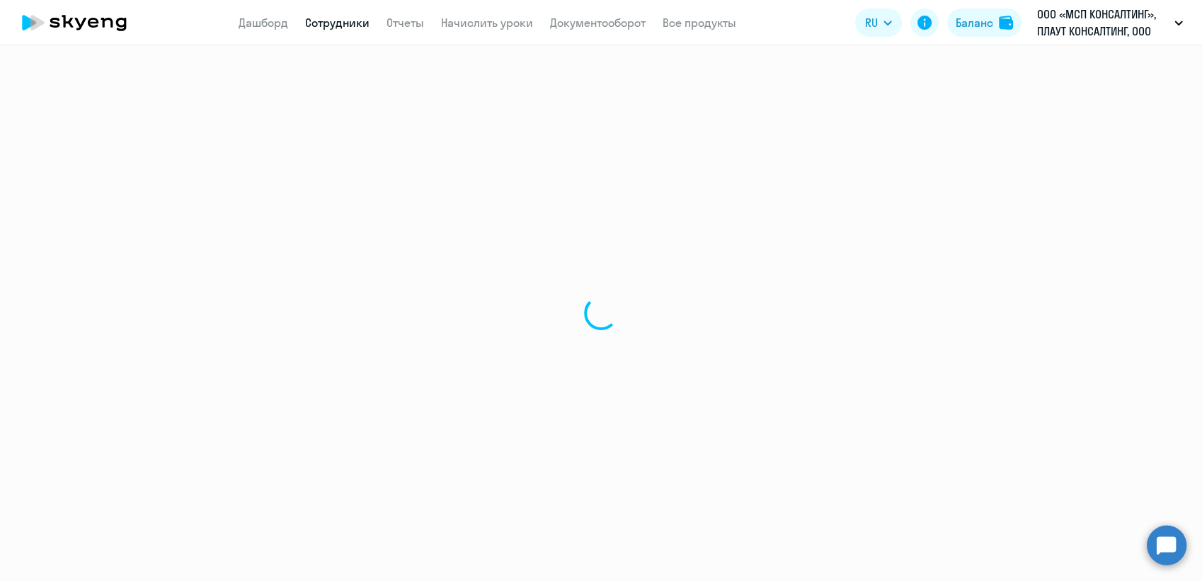
select select "english"
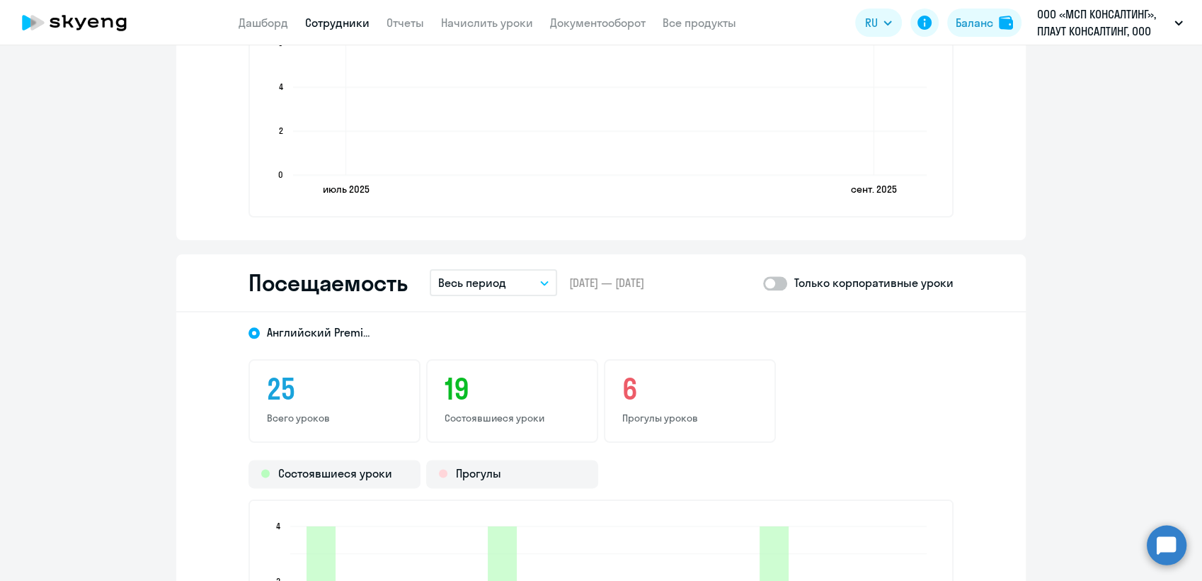
scroll to position [1652, 0]
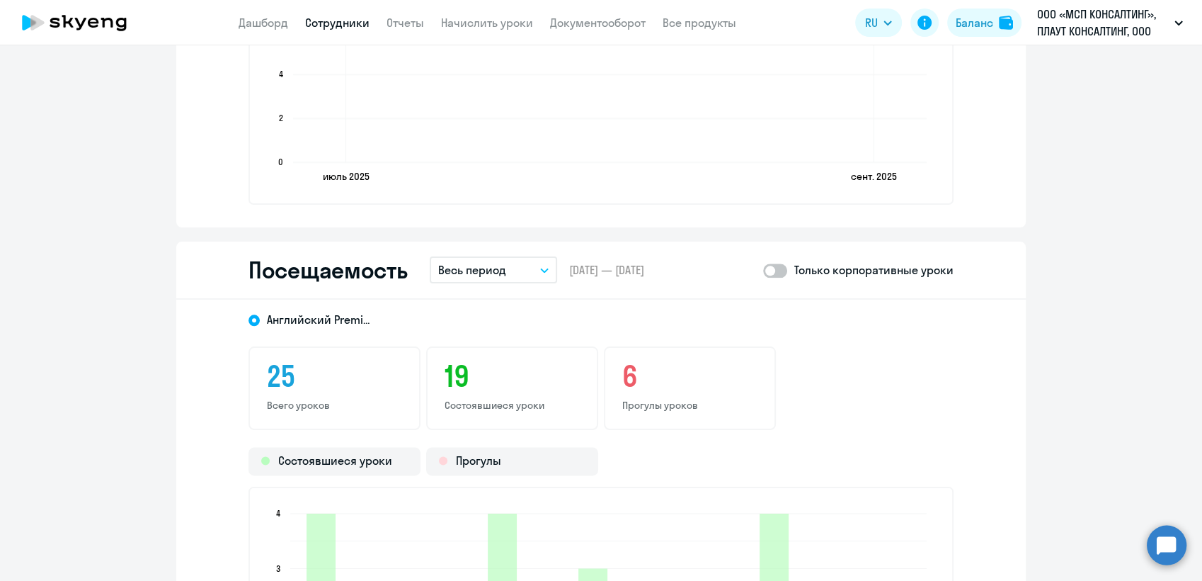
click at [537, 261] on button "Весь период" at bounding box center [493, 269] width 127 height 27
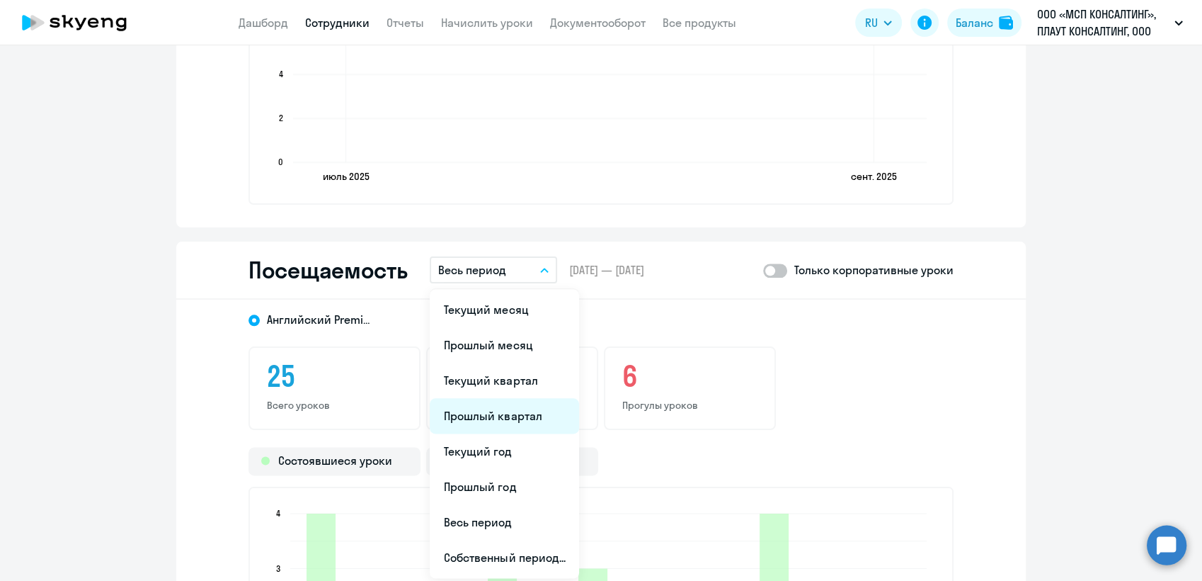
click at [485, 409] on li "Прошлый квартал" at bounding box center [504, 415] width 149 height 35
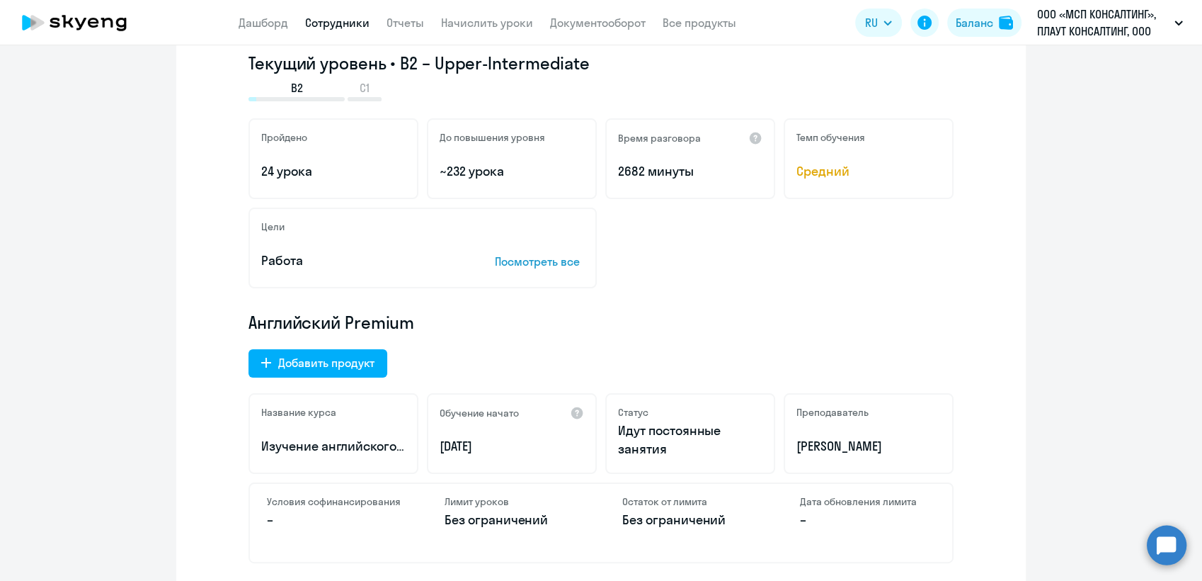
scroll to position [0, 0]
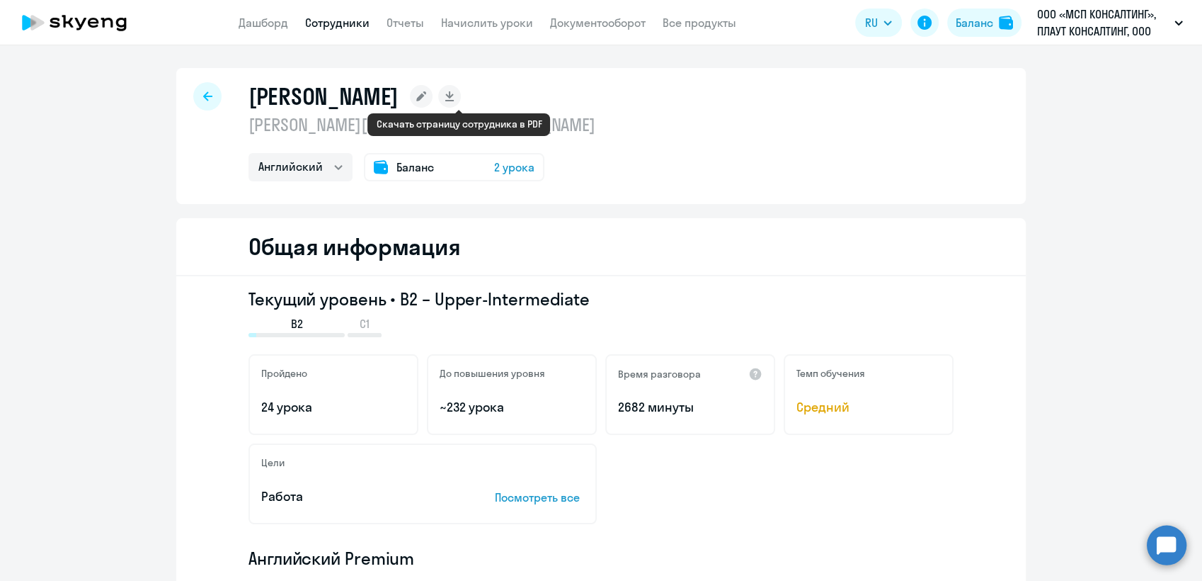
click at [461, 96] on rect at bounding box center [449, 96] width 23 height 23
select select "english"
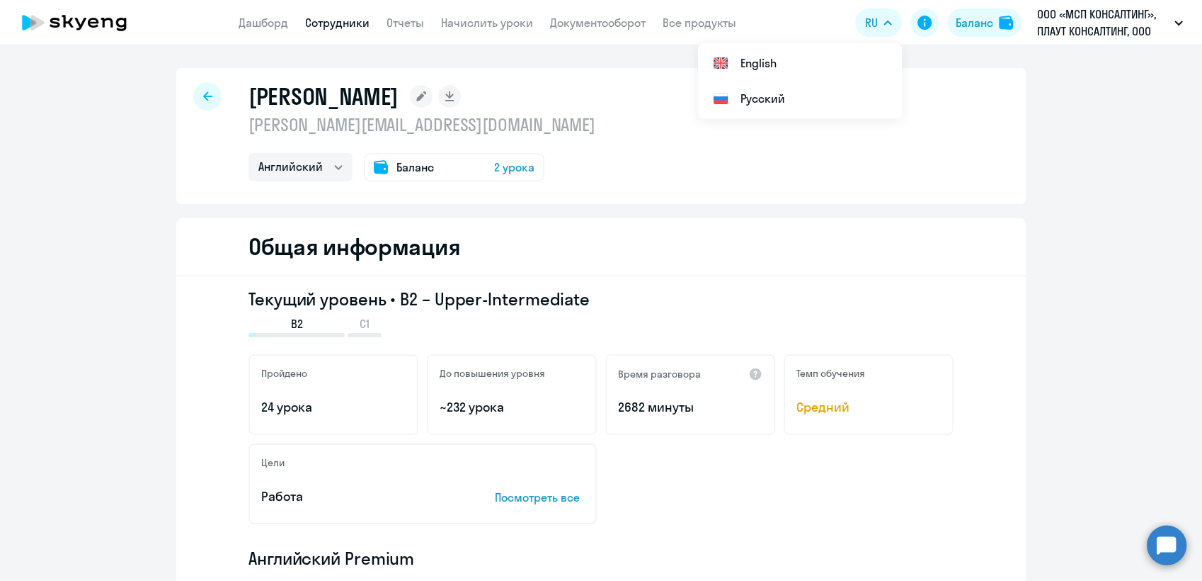
click at [333, 23] on link "Сотрудники" at bounding box center [337, 23] width 64 height 14
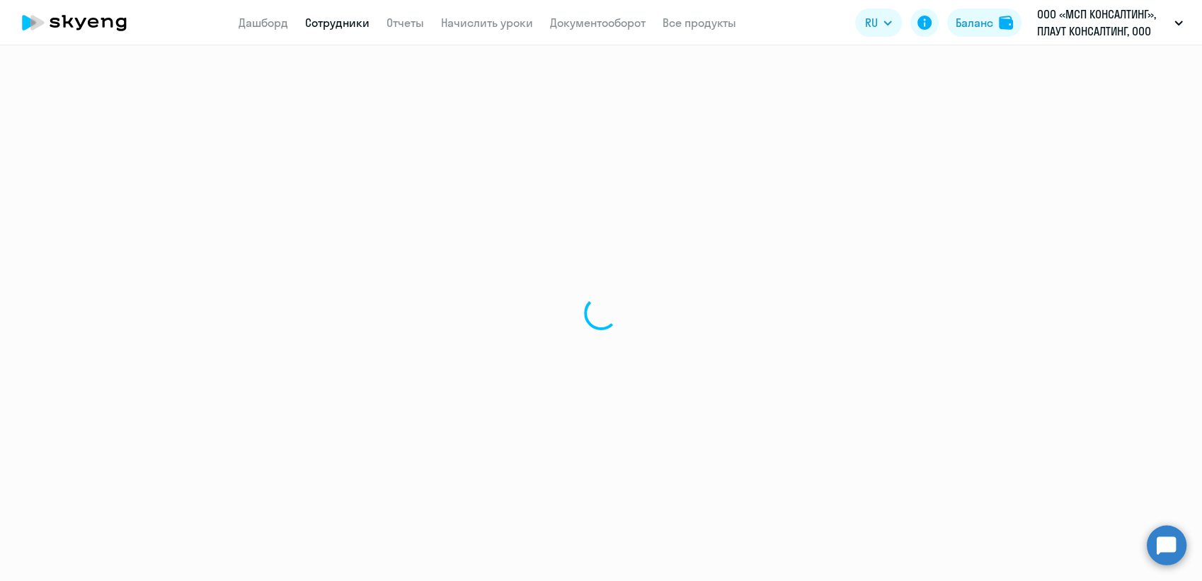
select select "30"
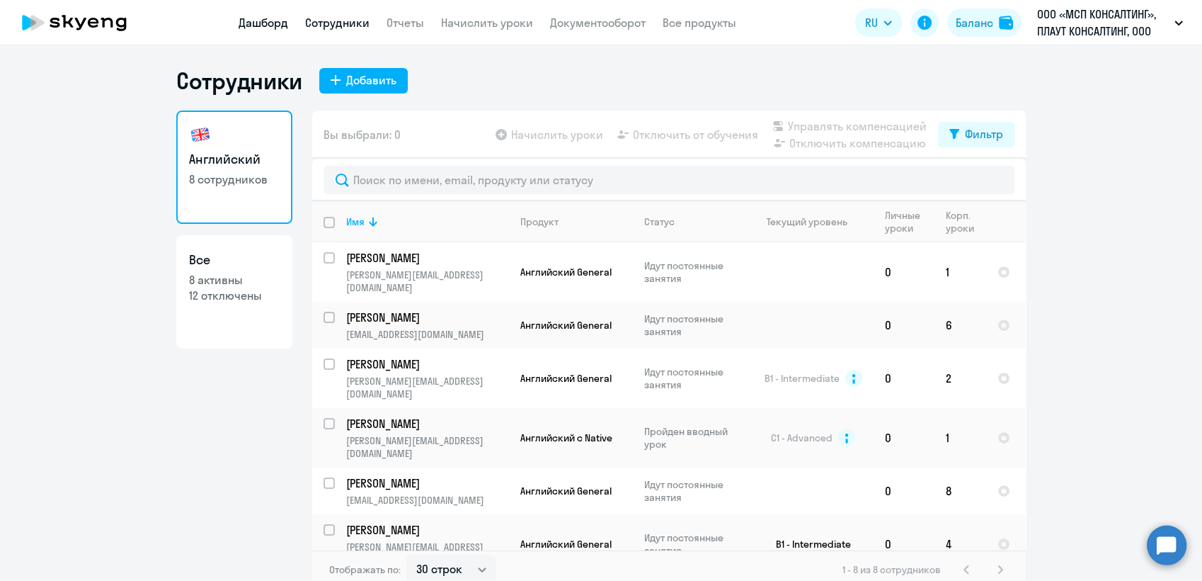
click at [256, 23] on link "Дашборд" at bounding box center [264, 23] width 50 height 14
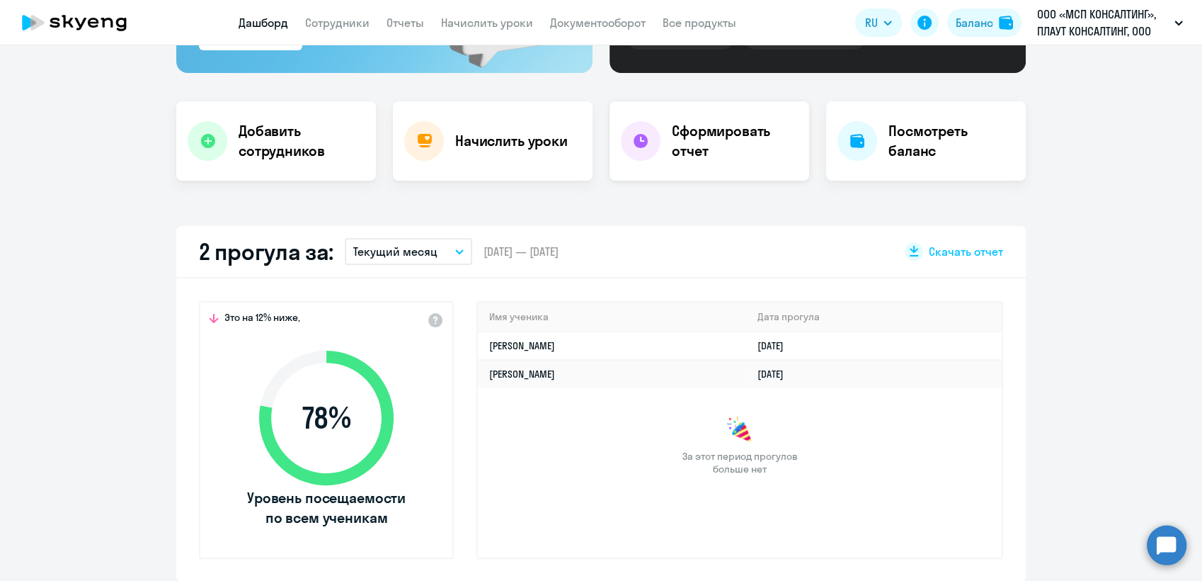
select select "30"
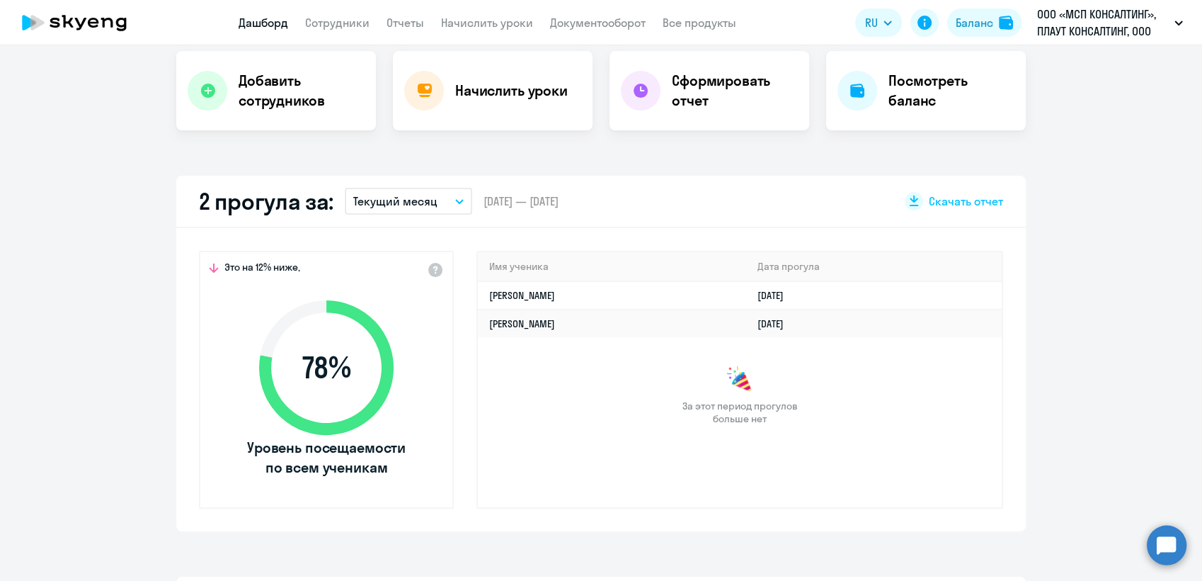
scroll to position [236, 0]
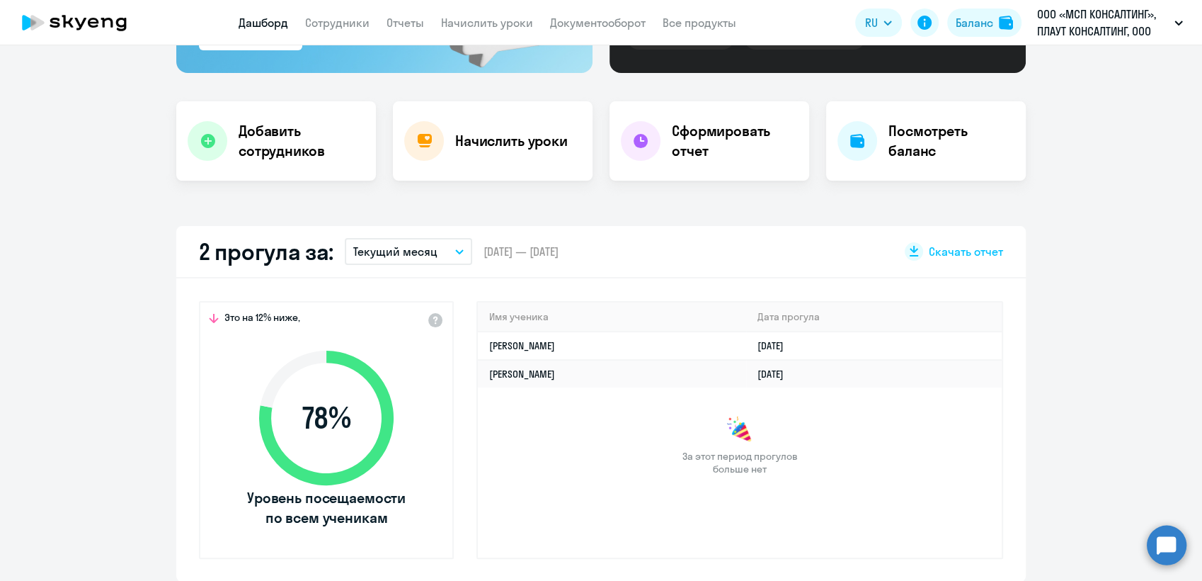
click at [457, 246] on button "Текущий месяц" at bounding box center [408, 251] width 127 height 27
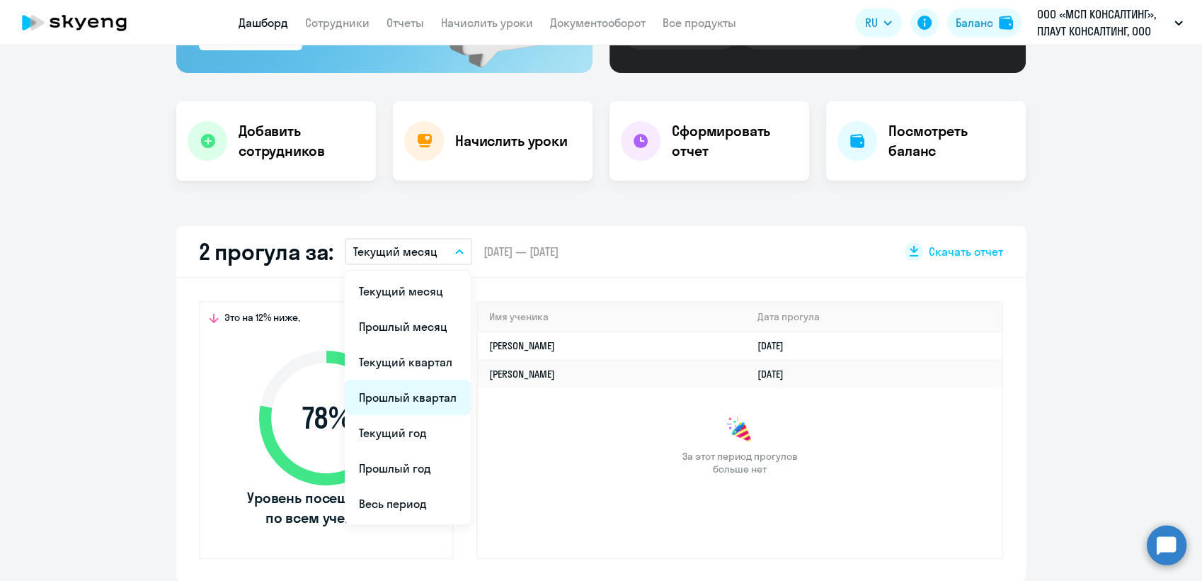
click at [418, 393] on li "Прошлый квартал" at bounding box center [408, 396] width 126 height 35
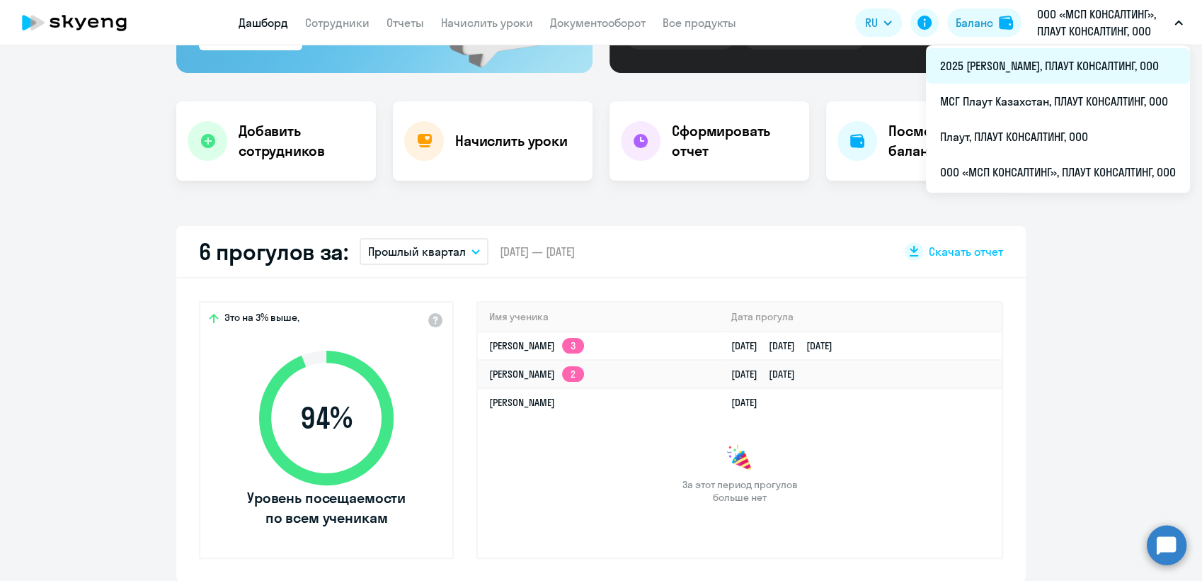
click at [1025, 64] on li "2025 [PERSON_NAME], ПЛАУТ КОНСАЛТИНГ, ООО" at bounding box center [1058, 65] width 264 height 35
